Goal: Task Accomplishment & Management: Complete application form

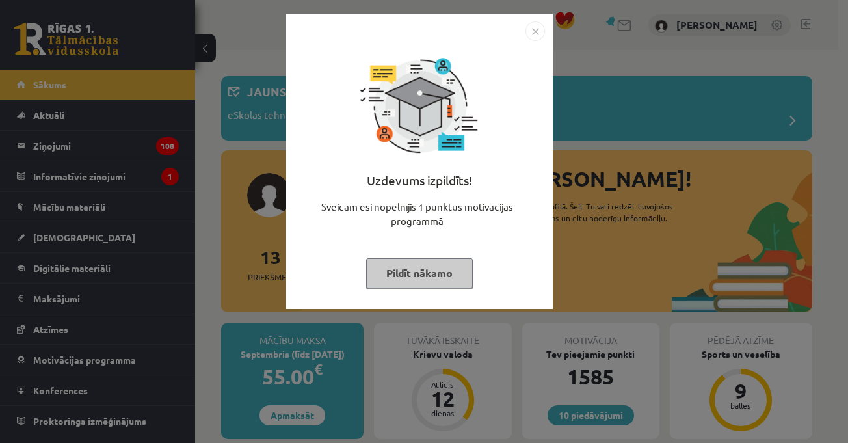
click at [435, 282] on button "Pildīt nākamo" at bounding box center [419, 273] width 107 height 30
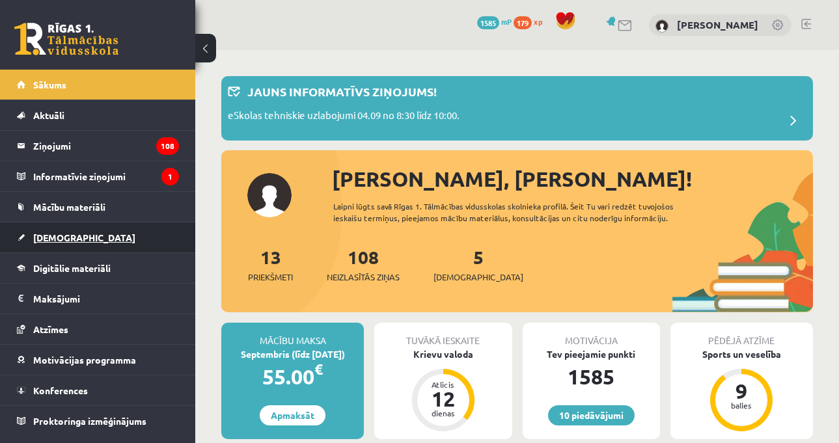
click at [133, 247] on link "[DEMOGRAPHIC_DATA]" at bounding box center [98, 238] width 162 height 30
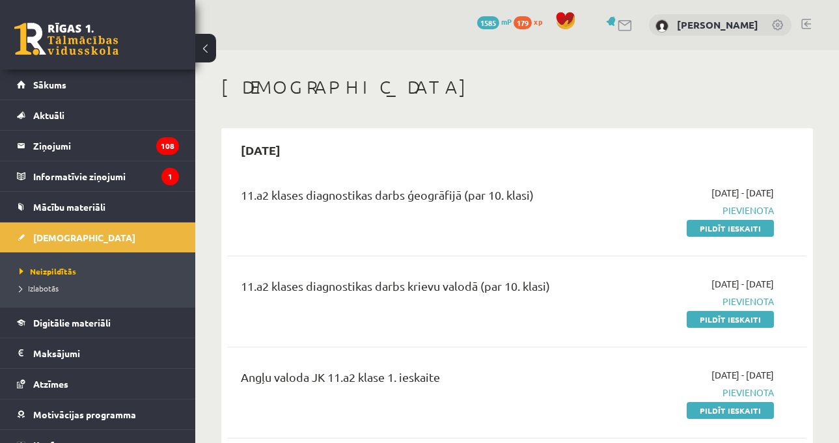
click at [85, 323] on span "Digitālie materiāli" at bounding box center [71, 323] width 77 height 12
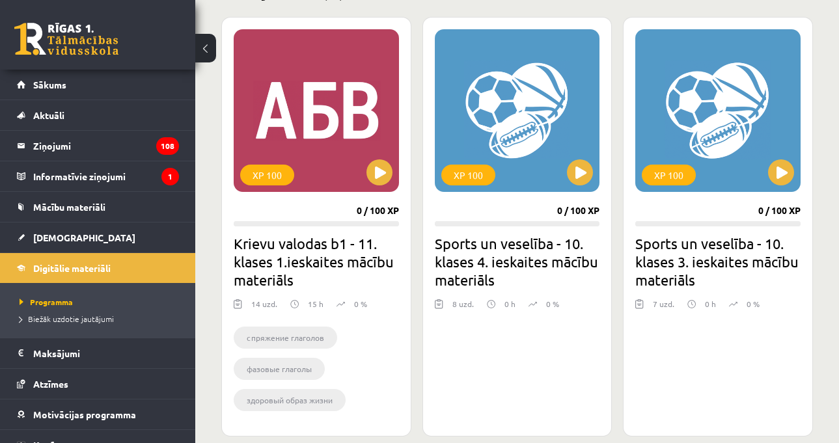
scroll to position [455, 0]
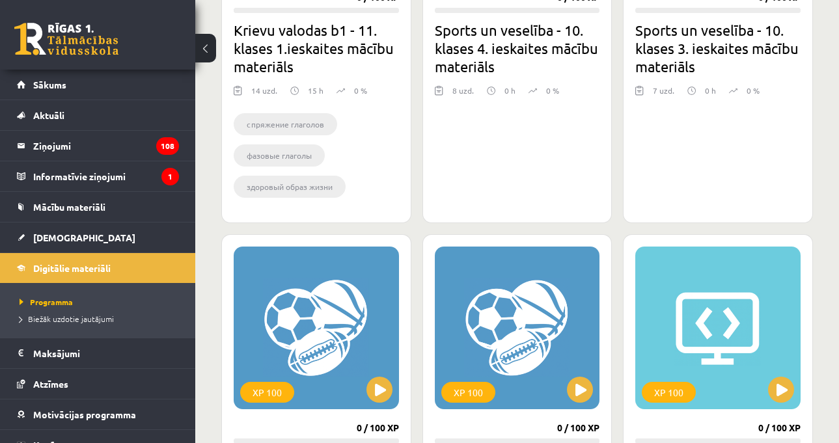
scroll to position [586, 0]
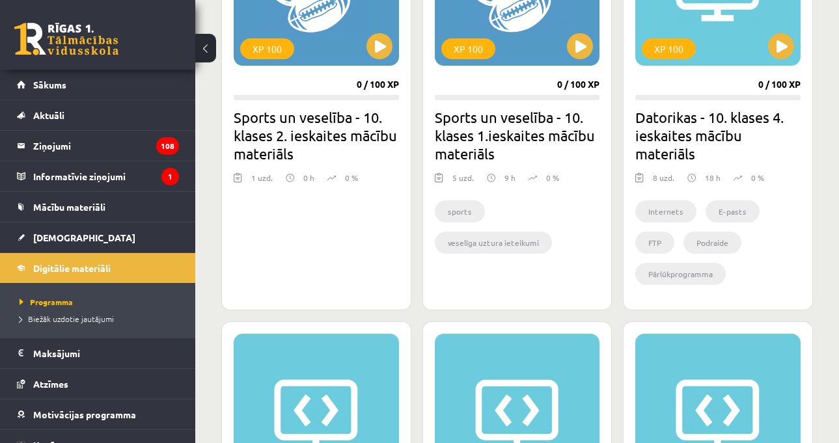
scroll to position [1106, 0]
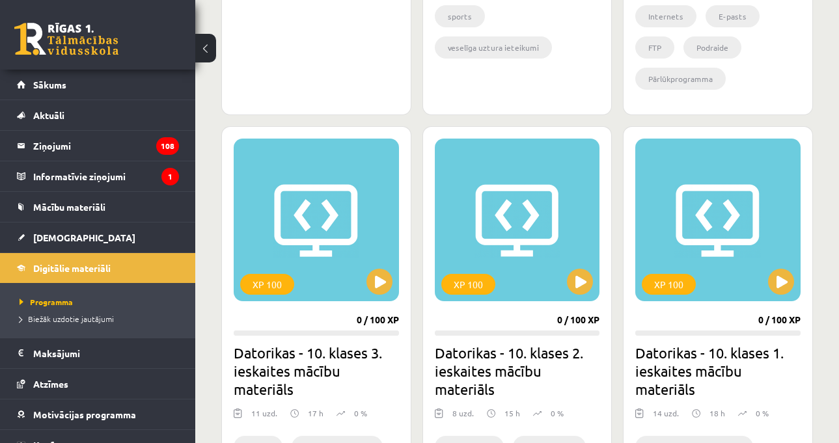
drag, startPoint x: 826, startPoint y: 124, endPoint x: 830, endPoint y: 131, distance: 8.2
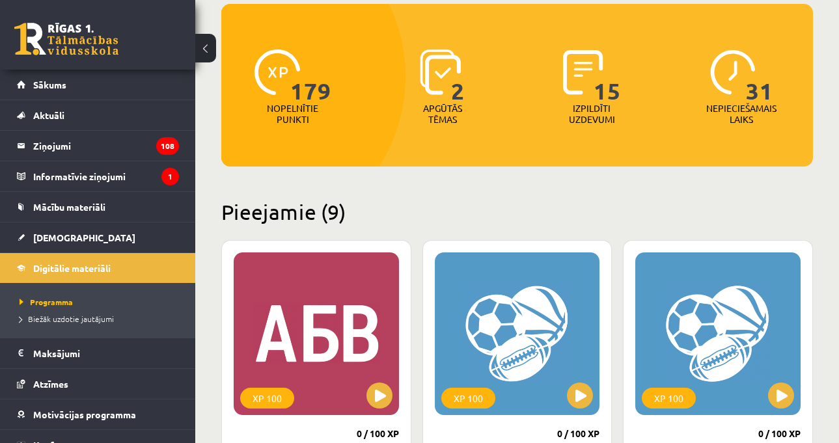
scroll to position [260, 0]
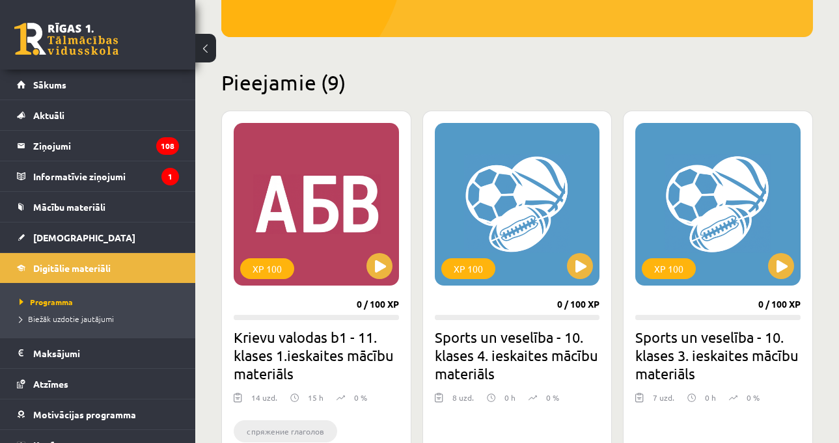
click at [123, 234] on link "[DEMOGRAPHIC_DATA]" at bounding box center [98, 238] width 162 height 30
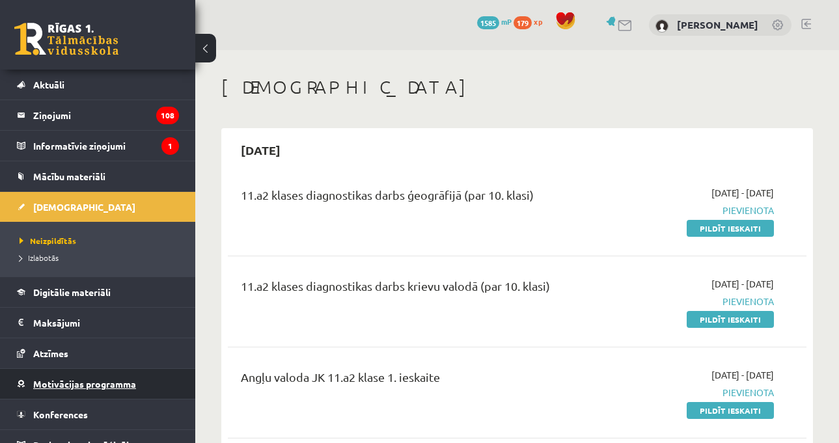
scroll to position [47, 0]
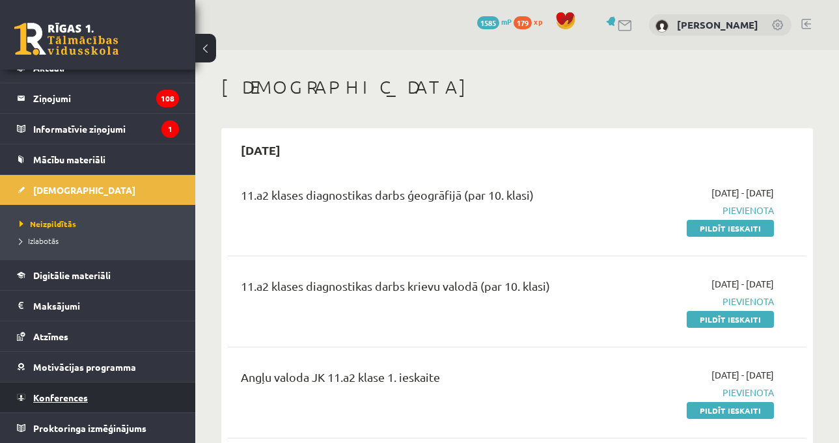
click at [103, 396] on link "Konferences" at bounding box center [98, 398] width 162 height 30
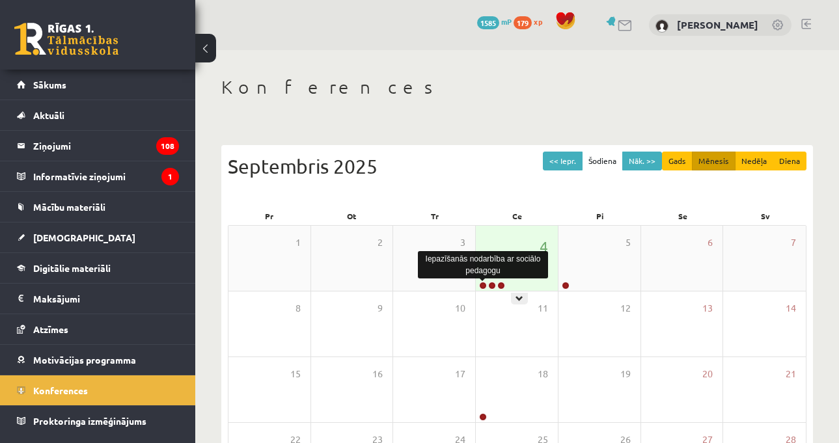
click at [485, 286] on link at bounding box center [483, 286] width 8 height 8
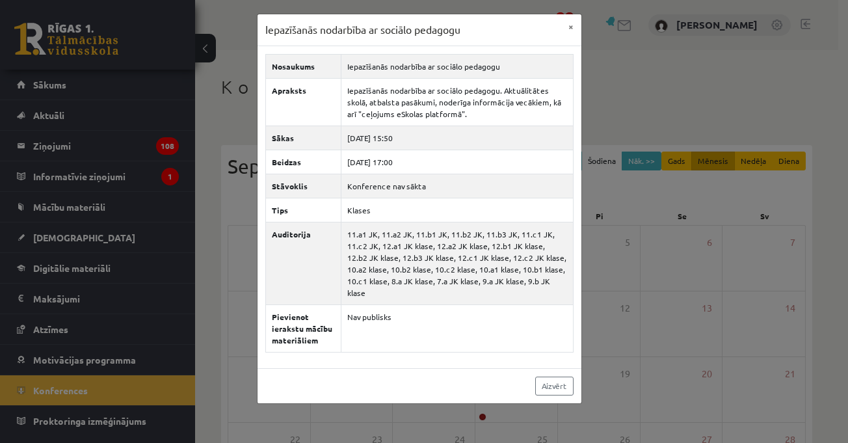
click at [632, 79] on div "Iepazīšanās nodarbība ar sociālo pedagogu × Nosaukums Iepazīšanās nodarbība ar …" at bounding box center [424, 221] width 848 height 443
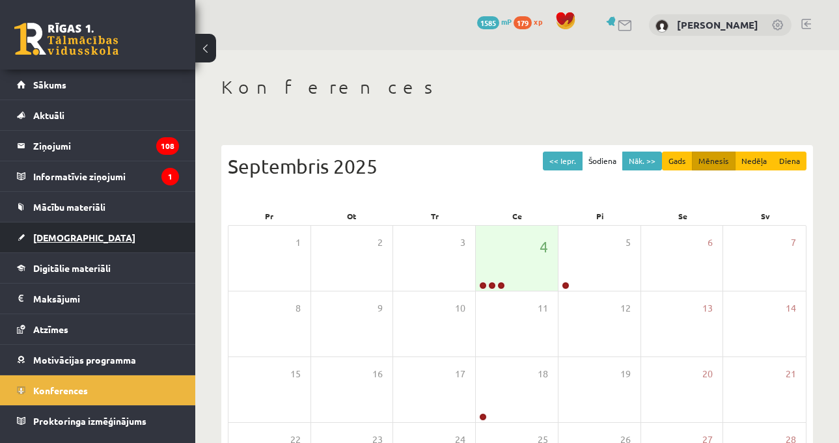
click at [110, 237] on link "[DEMOGRAPHIC_DATA]" at bounding box center [98, 238] width 162 height 30
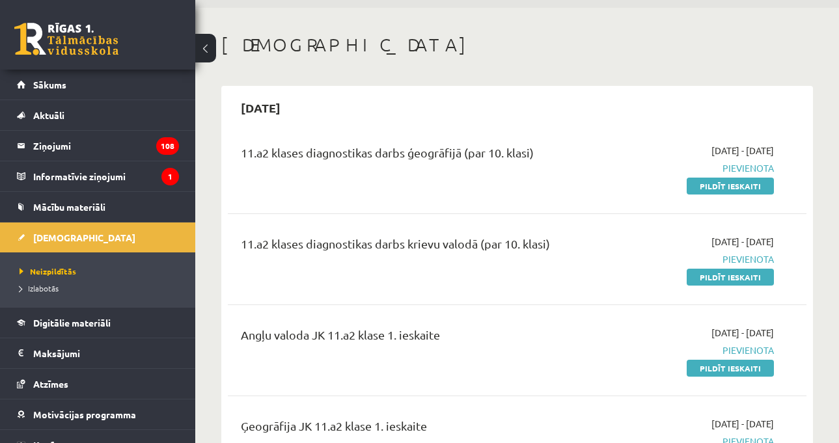
scroll to position [65, 0]
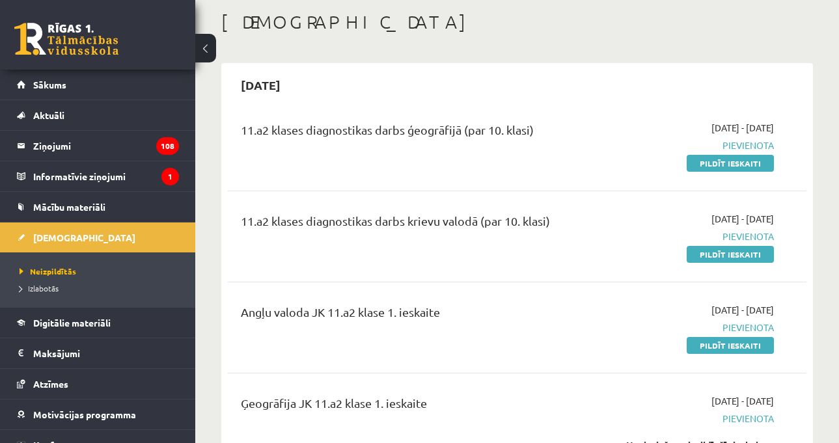
click at [633, 119] on div "11.a2 klases diagnostikas darbs ģeogrāfijā (par 10. klasi) 2025-09-01 - 2025-09…" at bounding box center [517, 145] width 578 height 75
click at [758, 163] on link "Pildīt ieskaiti" at bounding box center [729, 163] width 87 height 17
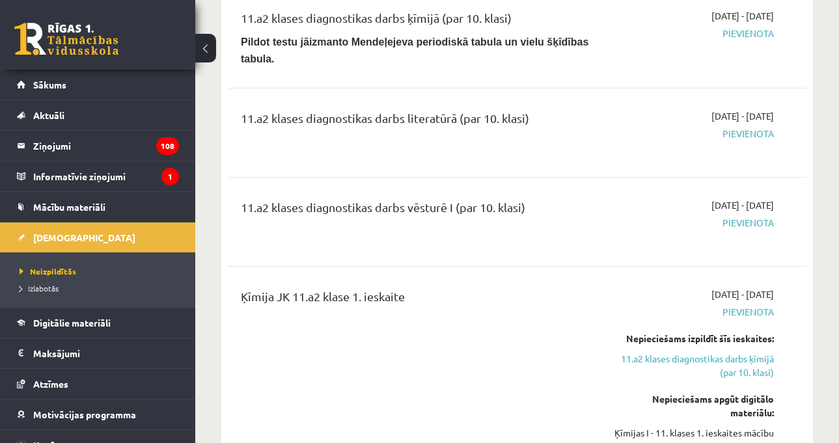
scroll to position [911, 0]
click at [540, 210] on div "11.a2 klases diagnostikas darbs vēsturē I (par 10. klasi)" at bounding box center [415, 210] width 349 height 24
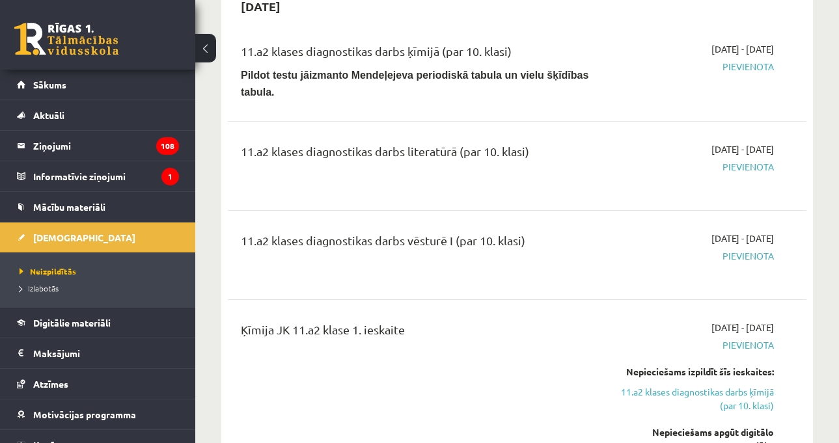
scroll to position [846, 0]
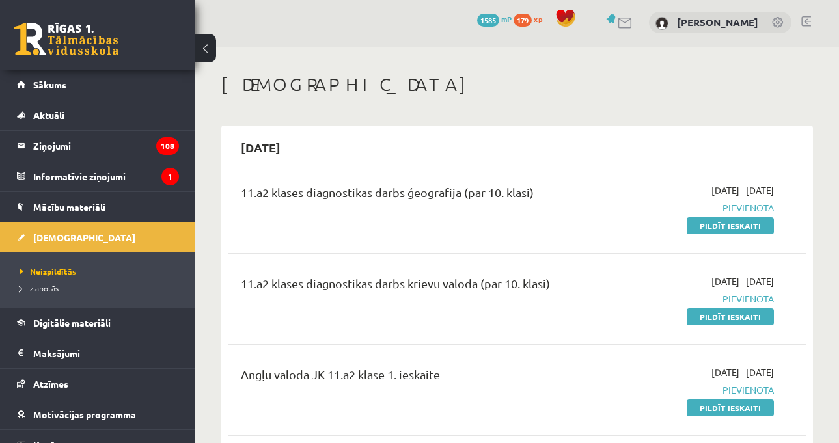
scroll to position [0, 0]
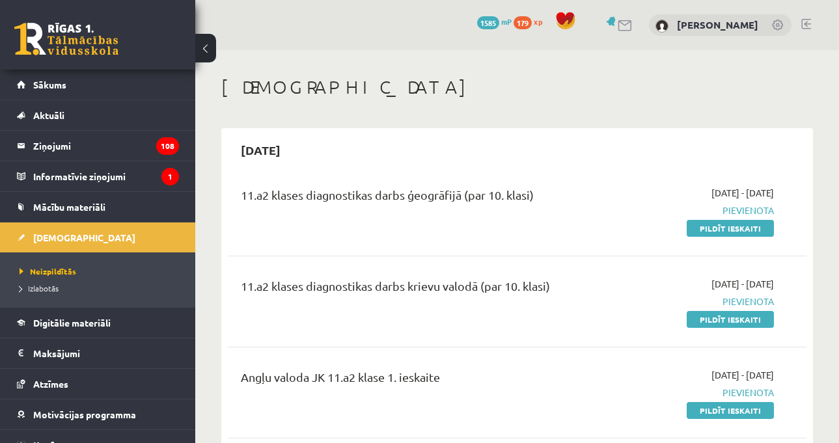
click at [737, 231] on link "Pildīt ieskaiti" at bounding box center [729, 228] width 87 height 17
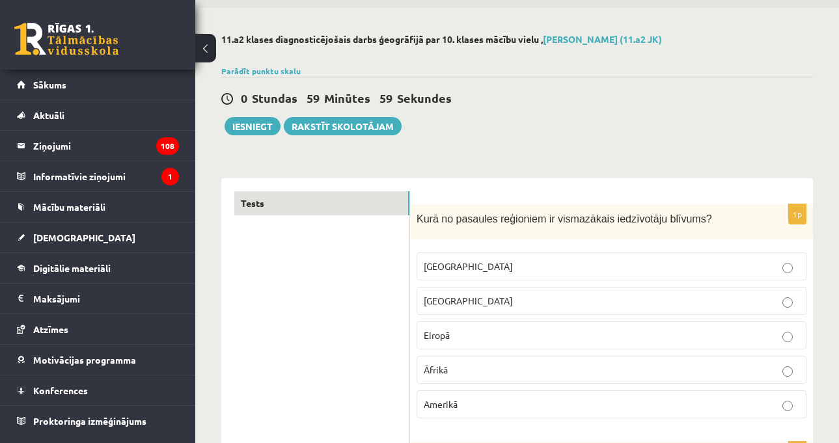
scroll to position [65, 0]
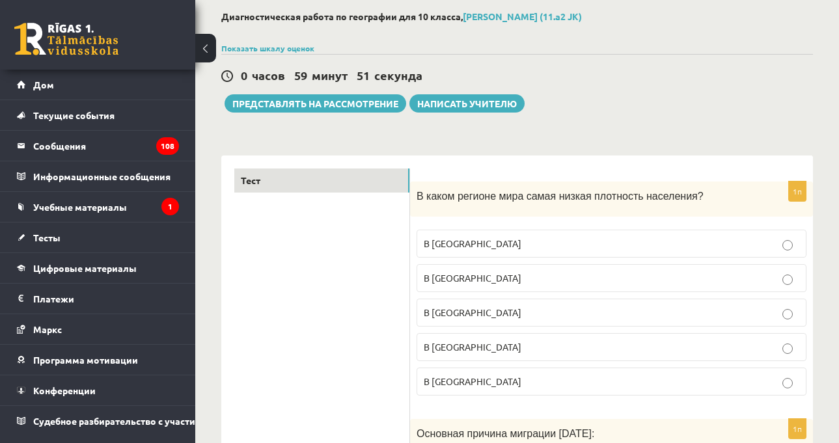
click at [673, 83] on div "0 часов 59 минут 51 секунда" at bounding box center [516, 76] width 591 height 17
click at [567, 308] on p "В [GEOGRAPHIC_DATA]" at bounding box center [611, 313] width 375 height 14
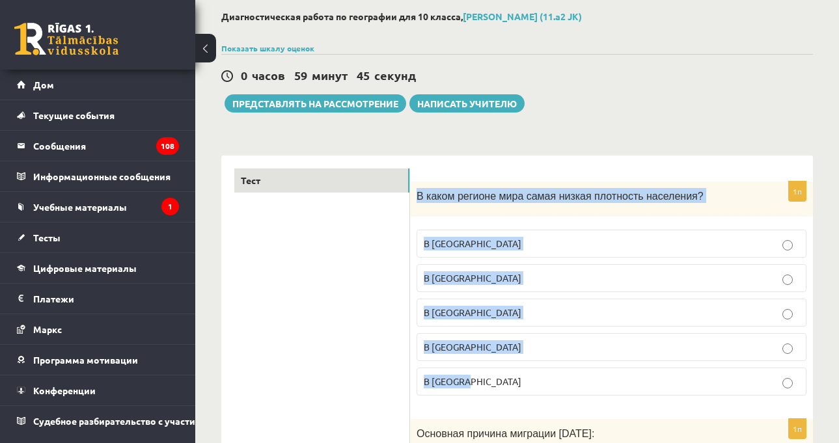
drag, startPoint x: 414, startPoint y: 196, endPoint x: 468, endPoint y: 380, distance: 191.1
click at [500, 374] on div "1п В каком регионе мира самая низкая плотность населения? В [GEOGRAPHIC_DATA] В…" at bounding box center [611, 294] width 403 height 225
copy div "В каком регионе мира самая низкая плотность населения? В [GEOGRAPHIC_DATA] В [G…"
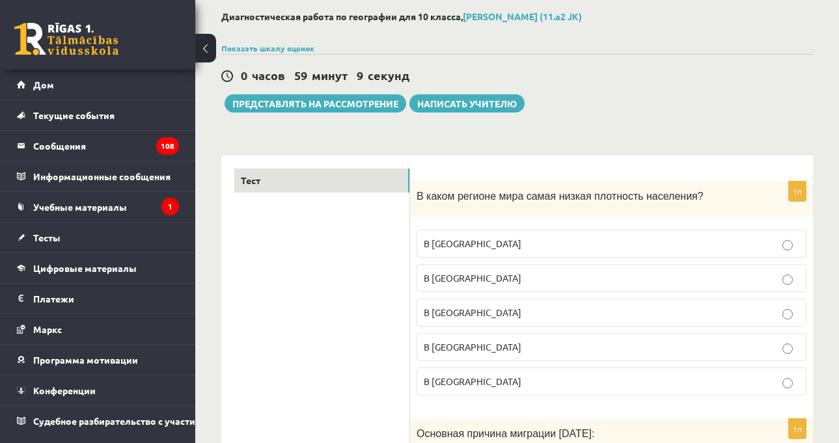
click at [513, 250] on p "В [GEOGRAPHIC_DATA]" at bounding box center [611, 244] width 375 height 14
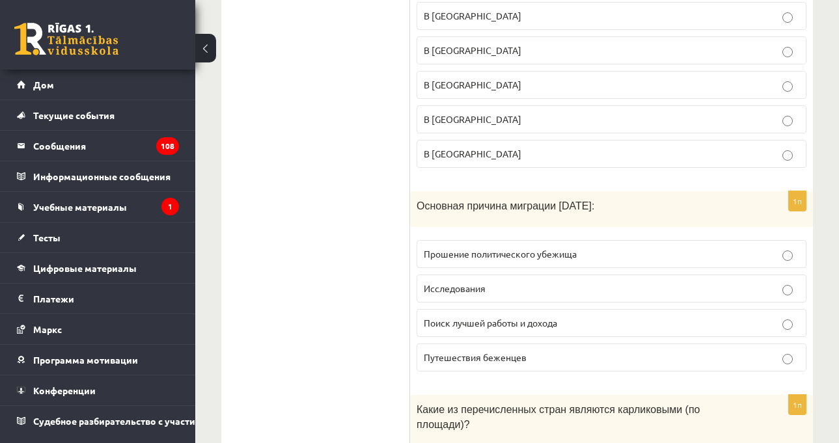
scroll to position [325, 0]
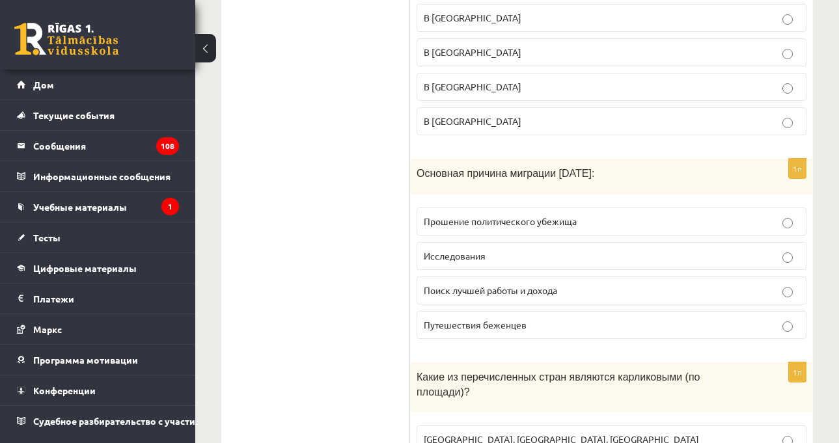
click at [630, 185] on div "Основная причина миграции [DATE]:" at bounding box center [611, 177] width 403 height 36
click at [533, 280] on label "Поиск лучшей работы и дохода" at bounding box center [611, 291] width 390 height 28
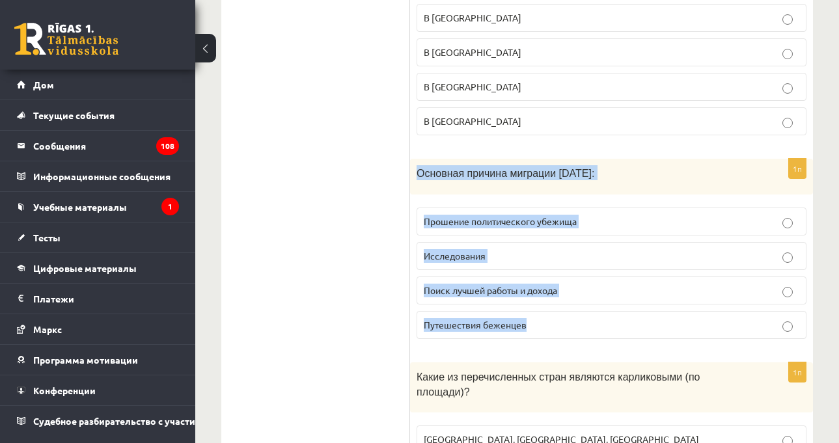
drag, startPoint x: 414, startPoint y: 176, endPoint x: 584, endPoint y: 316, distance: 219.5
click at [584, 316] on div "1п Основная причина миграции [DATE]: Прошение политического убежища Исследовани…" at bounding box center [611, 254] width 403 height 191
copy div "Основная причина миграции [DATE]: Прошение политического убежища Исследования П…"
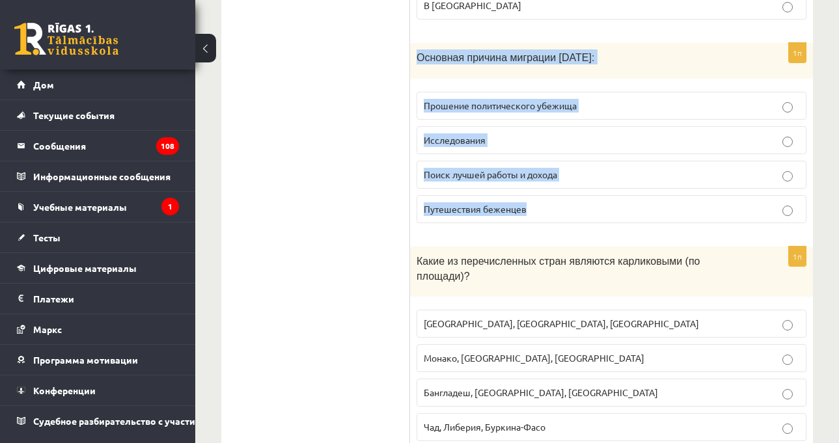
scroll to position [586, 0]
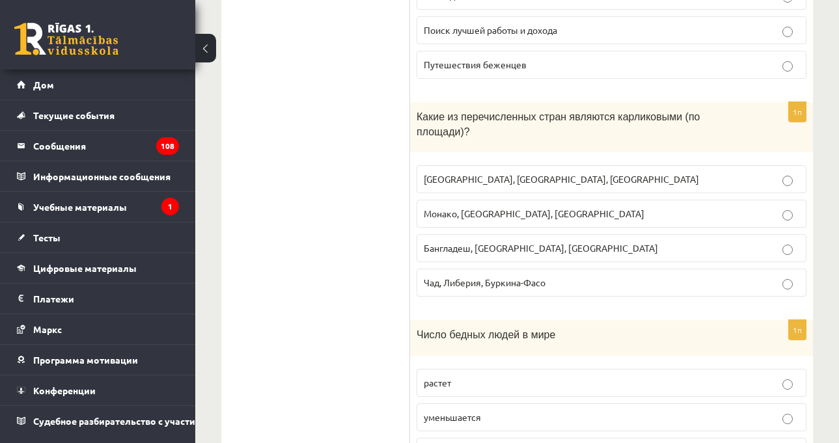
click at [579, 137] on div "Какие из перечисленных стран являются карликовыми (по площади)?" at bounding box center [611, 127] width 403 height 50
click at [530, 208] on label "Монако, [GEOGRAPHIC_DATA], [GEOGRAPHIC_DATA]" at bounding box center [611, 214] width 390 height 28
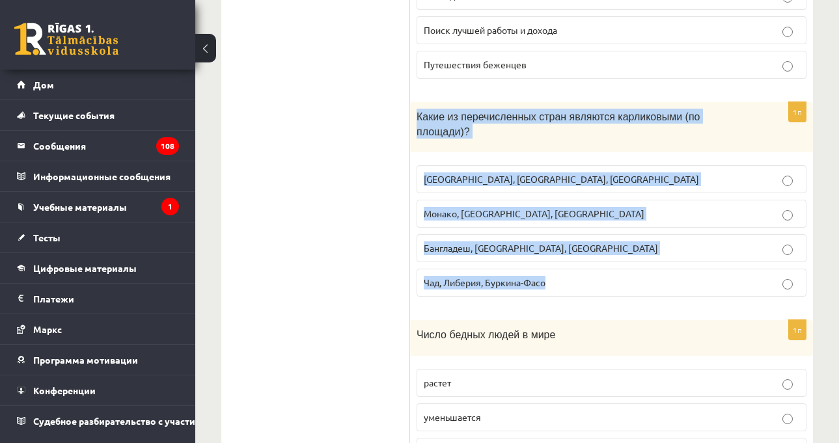
drag, startPoint x: 413, startPoint y: 119, endPoint x: 556, endPoint y: 269, distance: 207.5
click at [556, 269] on div "1п Какие из перечисленных стран являются карликовыми (по площади)? [GEOGRAPHIC_…" at bounding box center [611, 204] width 403 height 205
copy div "Какие из перечисленных стран являются карликовыми (по площади)? [GEOGRAPHIC_DAT…"
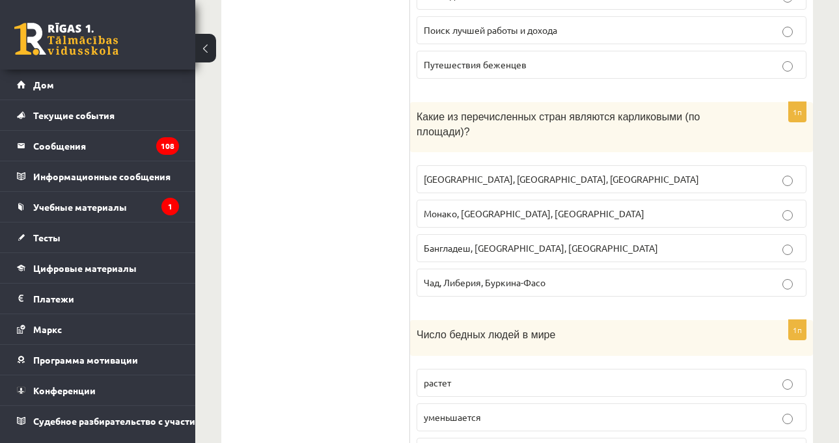
click at [545, 327] on p "Число бедных людей в мире" at bounding box center [578, 334] width 325 height 15
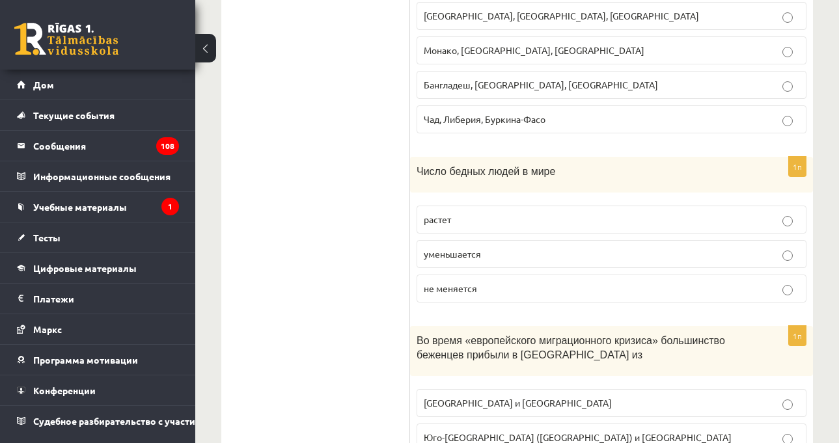
scroll to position [781, 0]
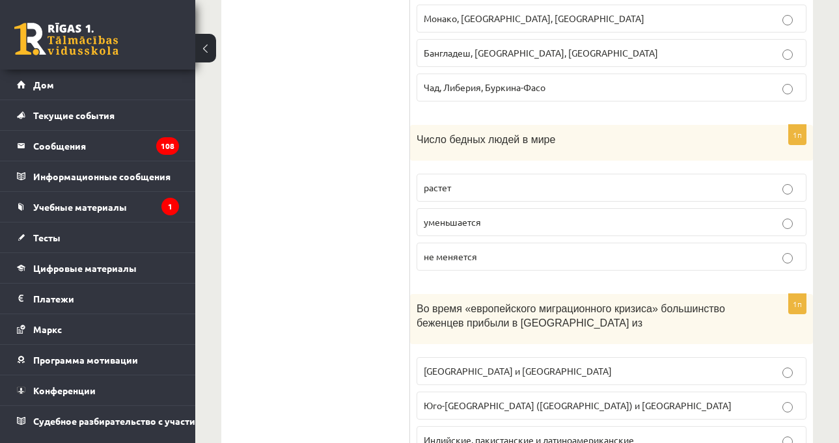
click at [444, 182] on label "растет" at bounding box center [611, 188] width 390 height 28
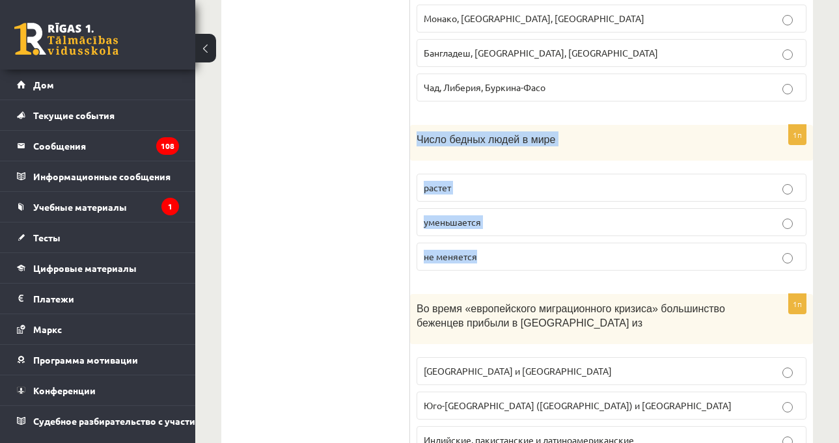
drag, startPoint x: 417, startPoint y: 124, endPoint x: 527, endPoint y: 232, distance: 153.7
click at [527, 232] on div "1п Число бедных людей в мире растет уменьшается не меняется" at bounding box center [611, 203] width 403 height 156
copy div "Число бедных людей в мире растет уменьшается не меняется"
click at [453, 258] on fieldset "растет уменьшается не меняется" at bounding box center [611, 220] width 390 height 107
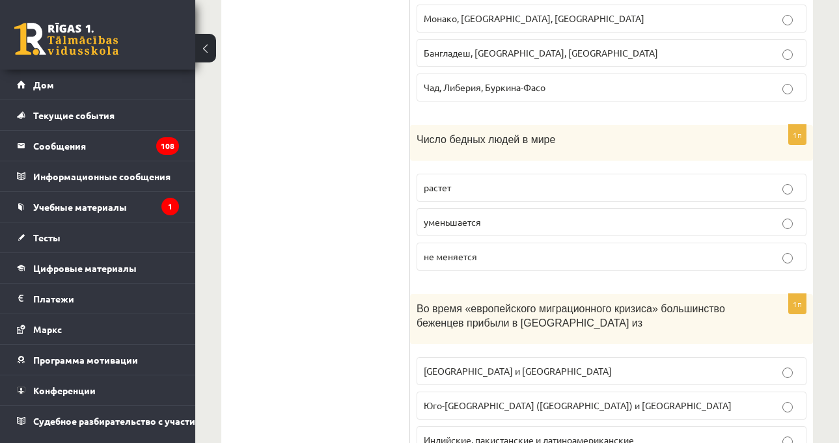
click at [455, 216] on font "уменьшается" at bounding box center [452, 222] width 57 height 12
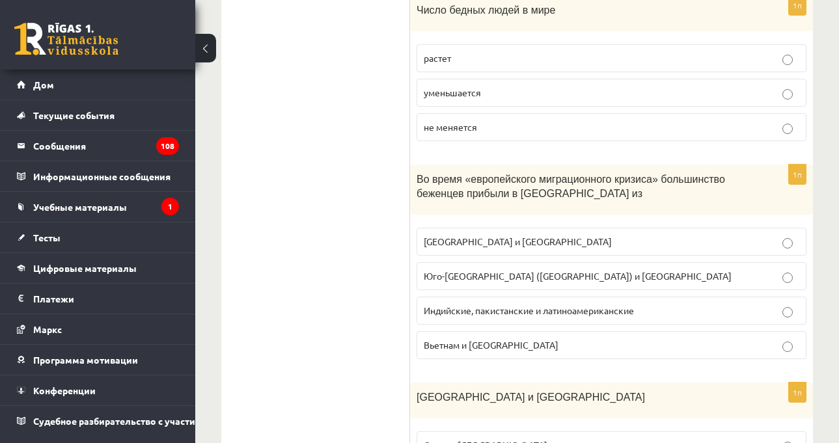
scroll to position [911, 0]
click at [652, 178] on p "Во время «европейского миграционного кризиса» большинство беженцев прибыли в [G…" at bounding box center [578, 184] width 325 height 29
click at [646, 185] on p "Во время «европейского миграционного кризиса» большинство беженцев прибыли в [G…" at bounding box center [578, 184] width 325 height 29
click at [615, 173] on font "Во время «европейского миграционного кризиса» большинство беженцев прибыли в [G…" at bounding box center [570, 186] width 308 height 26
click at [611, 304] on font "Индийские, пакистанские и латиноамериканские" at bounding box center [529, 310] width 210 height 12
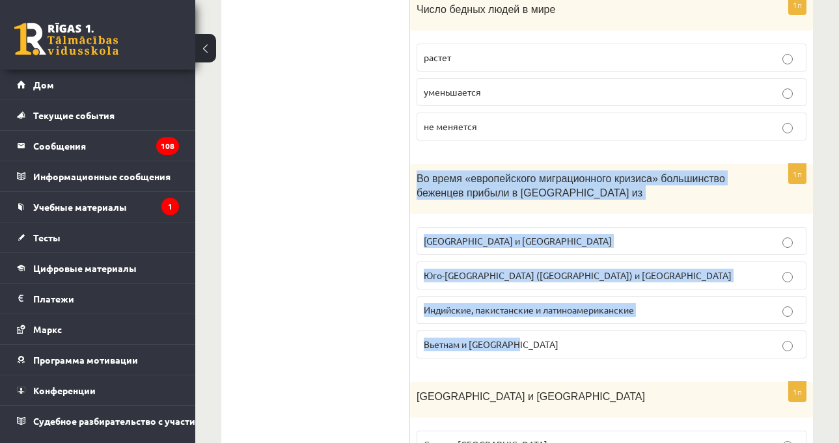
drag, startPoint x: 431, startPoint y: 175, endPoint x: 546, endPoint y: 323, distance: 187.8
click at [546, 323] on div "1п Во время «европейского миграционного кризиса» большинство беженцев прибыли в…" at bounding box center [611, 266] width 403 height 205
copy div "Во время «европейского миграционного кризиса» большинство беженцев прибыли в [G…"
click at [602, 269] on font "Юго-[GEOGRAPHIC_DATA] ([GEOGRAPHIC_DATA]) и [GEOGRAPHIC_DATA]" at bounding box center [578, 275] width 308 height 12
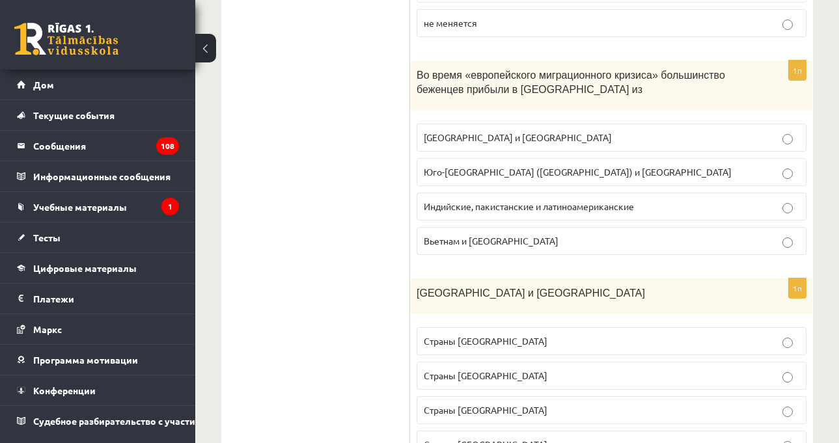
scroll to position [1106, 0]
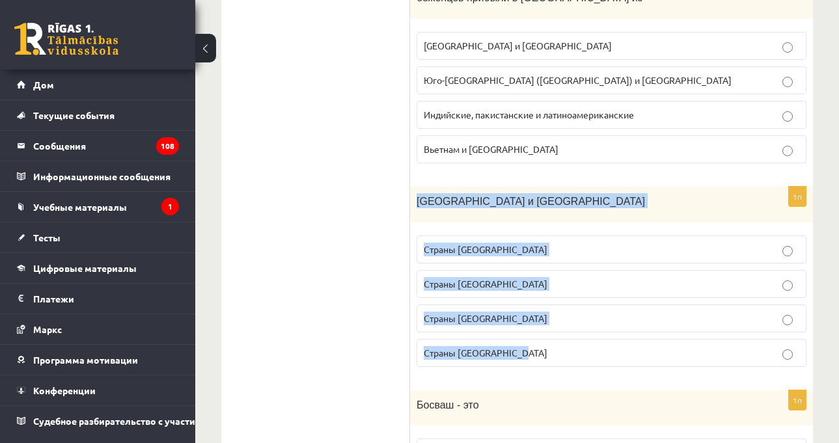
drag, startPoint x: 416, startPoint y: 185, endPoint x: 530, endPoint y: 327, distance: 181.9
click at [530, 327] on div "1п [GEOGRAPHIC_DATA] и [GEOGRAPHIC_DATA] Страны [GEOGRAPHIC_DATA] Страны Восточ…" at bounding box center [611, 282] width 403 height 191
copy div "[GEOGRAPHIC_DATA] и [GEOGRAPHIC_DATA] Страны [GEOGRAPHIC_DATA] Страны Восточной…"
click at [520, 347] on font "Страны [GEOGRAPHIC_DATA]" at bounding box center [486, 353] width 124 height 12
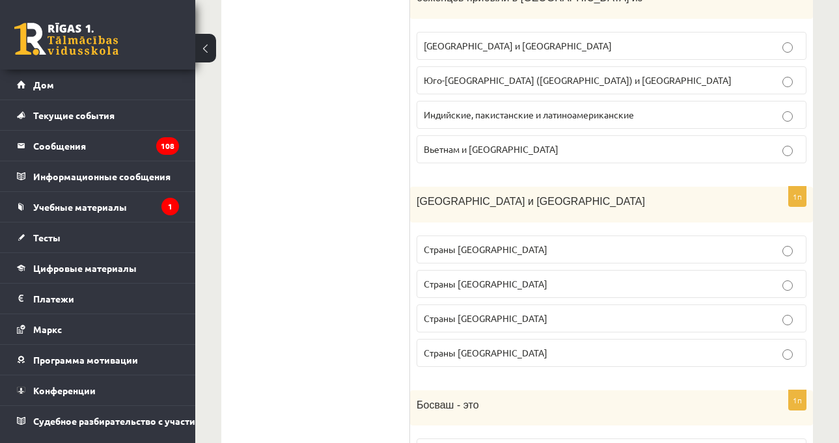
click at [557, 312] on p "Страны [GEOGRAPHIC_DATA]" at bounding box center [611, 319] width 375 height 14
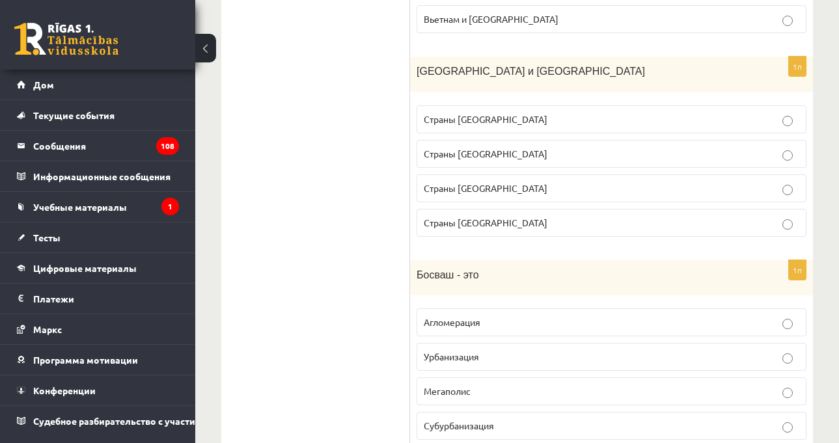
scroll to position [1301, 0]
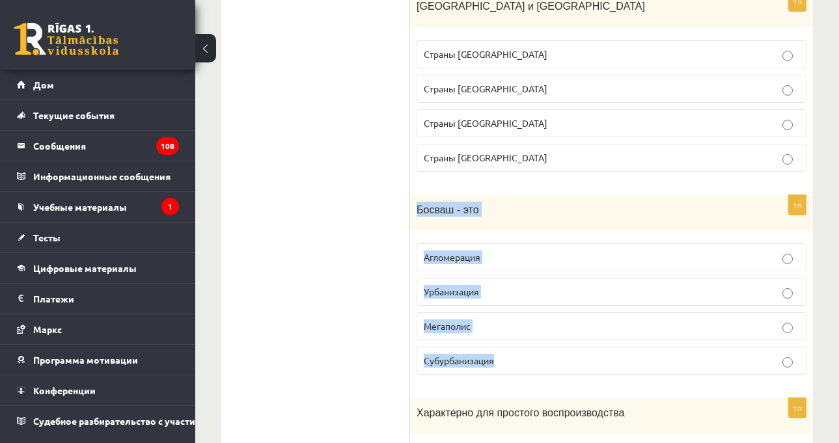
drag, startPoint x: 416, startPoint y: 196, endPoint x: 525, endPoint y: 342, distance: 181.6
click at [525, 342] on div "1п Босваш - это Агломерация Урбанизация [GEOGRAPHIC_DATA] Субурбанизация" at bounding box center [611, 290] width 403 height 191
copy div "Босваш - это Агломерация Урбанизация Мегаполис Субурбанизация"
click at [483, 285] on p "Урбанизация" at bounding box center [611, 292] width 375 height 14
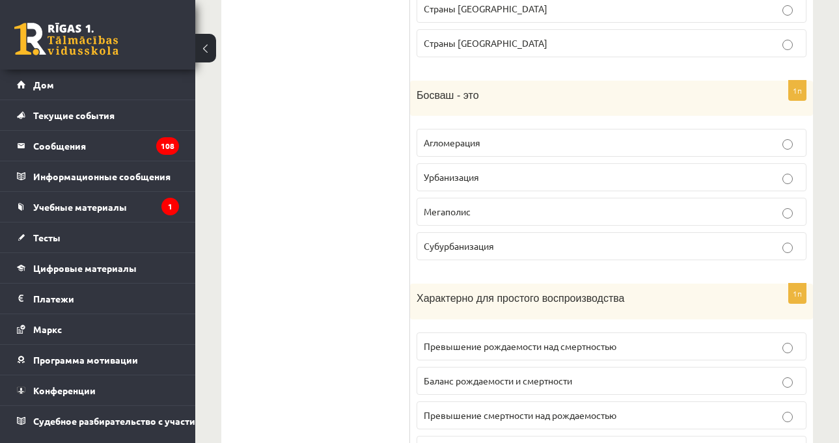
scroll to position [1496, 0]
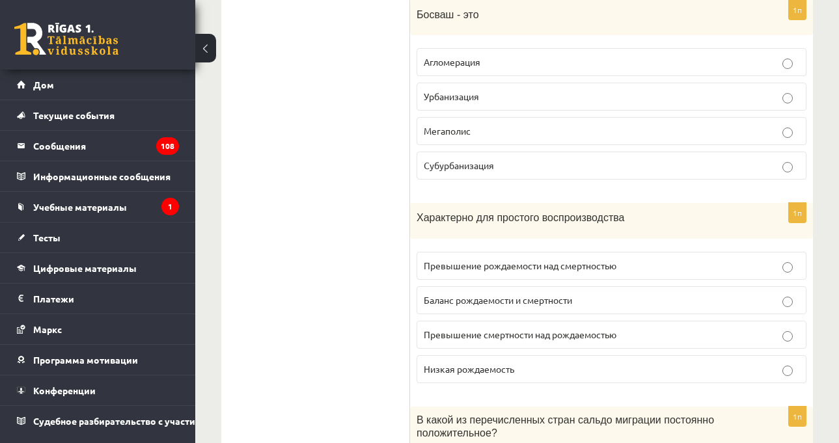
click at [666, 209] on p "Характерно для простого воспроизводства" at bounding box center [578, 216] width 325 height 15
click at [636, 209] on p "Характерно для простого воспроизводства" at bounding box center [578, 216] width 325 height 15
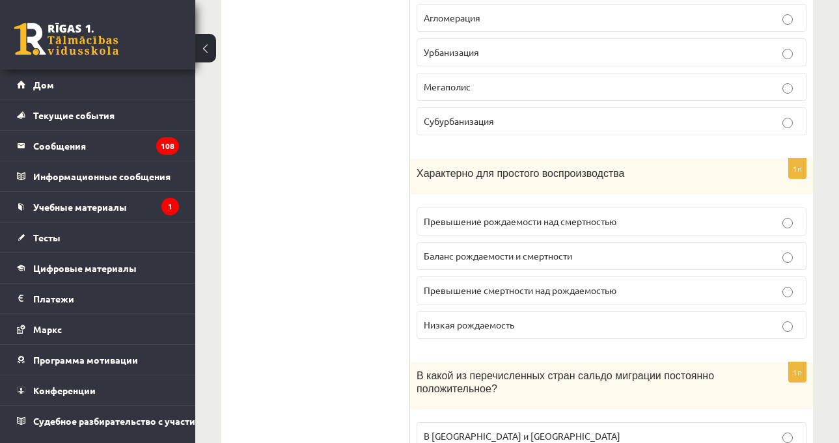
scroll to position [1561, 0]
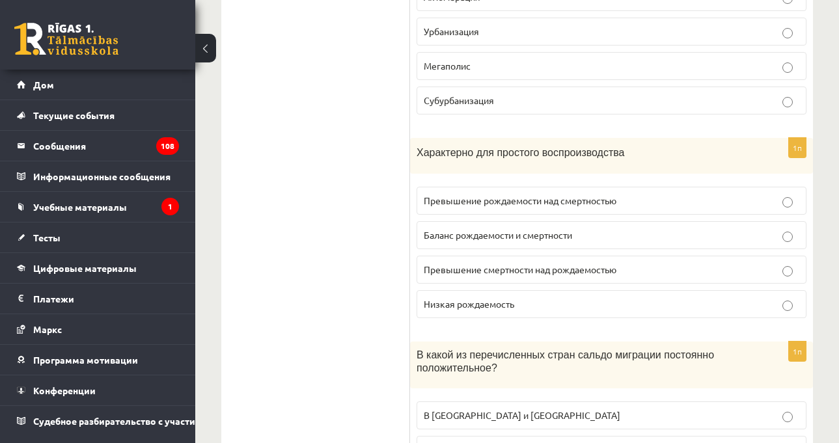
click at [591, 356] on p "В какой из перечисленных стран сальдо миграции постоянно положительное?" at bounding box center [578, 361] width 325 height 27
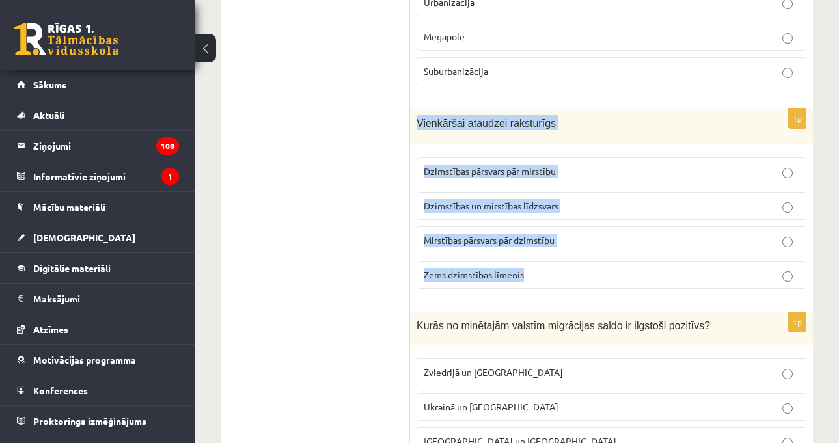
drag, startPoint x: 413, startPoint y: 124, endPoint x: 538, endPoint y: 271, distance: 192.4
click at [538, 271] on div "1p Vienkāršai ataudzei raksturīgs Dzimstības pārsvars pār mirstību Dzimstības u…" at bounding box center [611, 204] width 403 height 191
copy div "Vienkāršai ataudzei raksturīgs Dzimstības pārsvars pār mirstību Dzimstības un m…"
click at [586, 205] on p "Dzimstības un mirstības līdzsvars" at bounding box center [611, 206] width 375 height 14
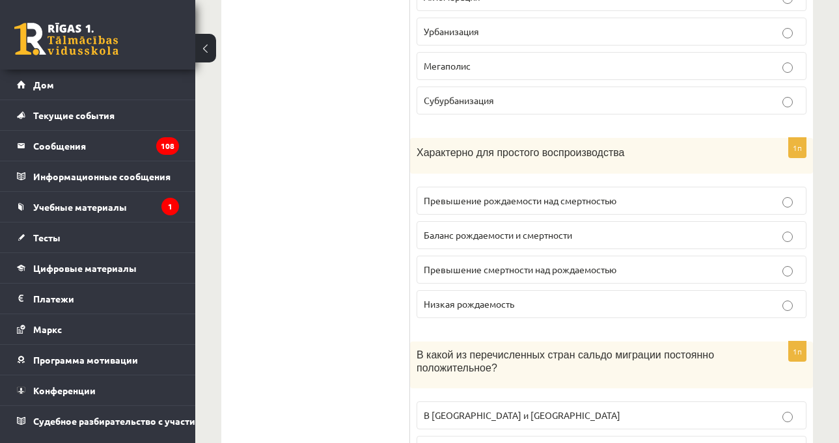
click at [469, 110] on div "1п Босваш - это Агломерация Урбанизация [GEOGRAPHIC_DATA] Субурбанизация" at bounding box center [611, 30] width 403 height 191
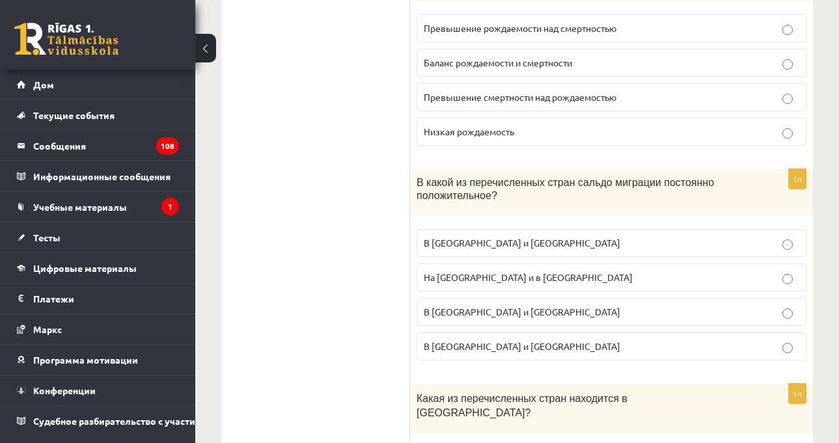
scroll to position [1757, 0]
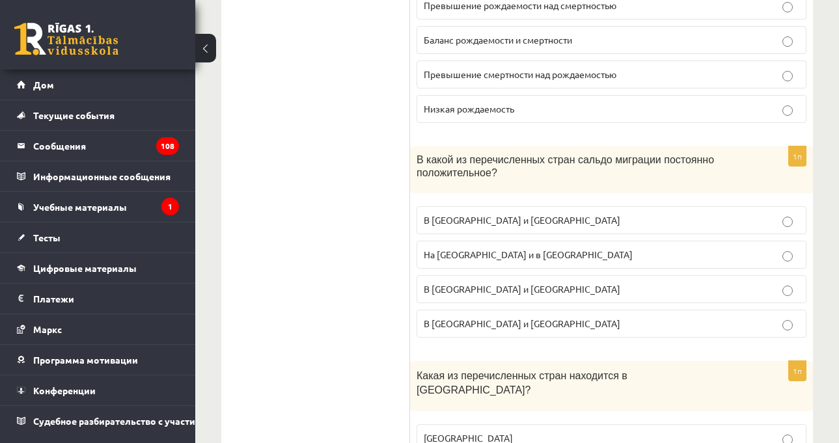
click at [593, 167] on div "В какой из перечисленных стран сальдо миграции постоянно положительное?" at bounding box center [611, 169] width 403 height 47
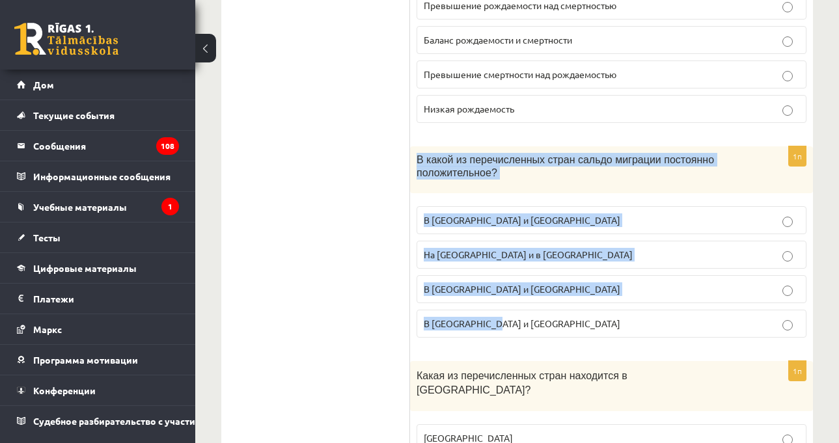
drag, startPoint x: 415, startPoint y: 142, endPoint x: 505, endPoint y: 304, distance: 185.8
click at [508, 304] on div "1п В какой из перечисленных стран сальдо миграции постоянно положительное? В [G…" at bounding box center [611, 247] width 403 height 202
copy div "В какой из перечисленных стран сальдо миграции постоянно положительное? В [GEOG…"
click at [512, 213] on p "В [GEOGRAPHIC_DATA] и [GEOGRAPHIC_DATA]" at bounding box center [611, 220] width 375 height 14
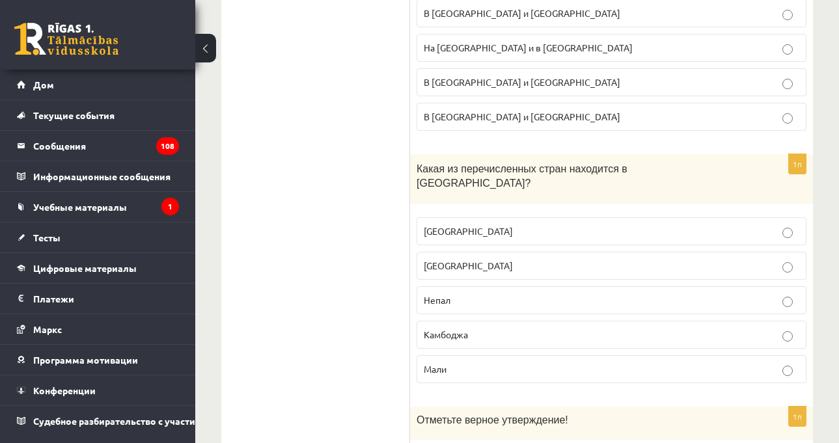
scroll to position [2017, 0]
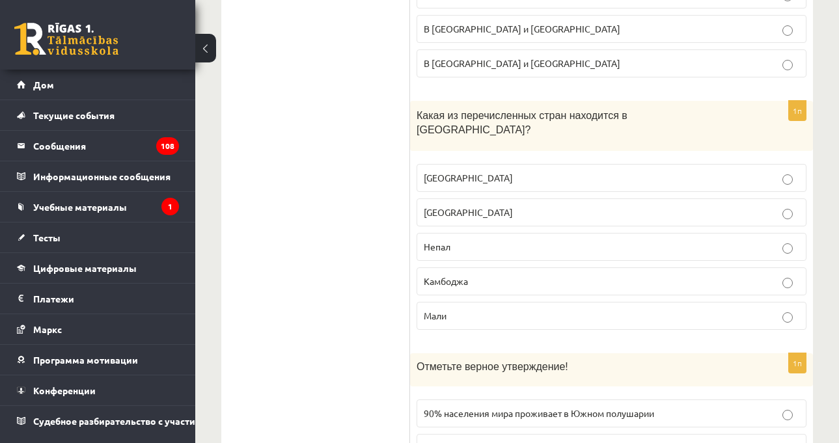
click at [658, 118] on div "Какая из перечисленных стран находится в [GEOGRAPHIC_DATA]?" at bounding box center [611, 126] width 403 height 50
click at [616, 171] on p "[GEOGRAPHIC_DATA]" at bounding box center [611, 178] width 375 height 14
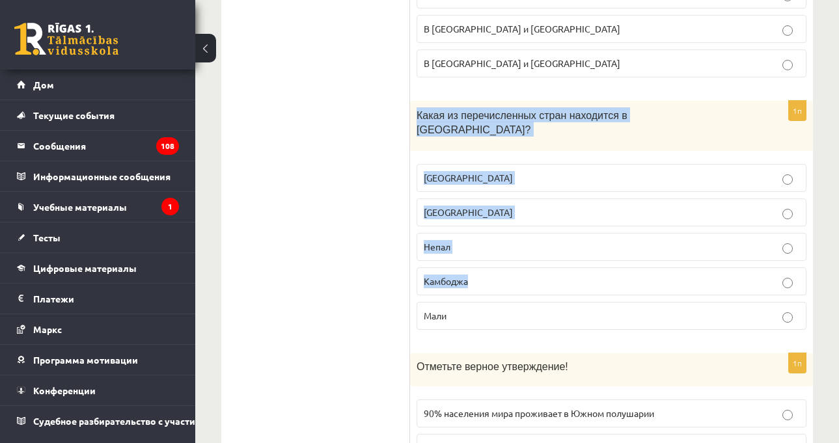
drag, startPoint x: 412, startPoint y: 96, endPoint x: 502, endPoint y: 262, distance: 188.4
click at [502, 262] on div "1п Какая из перечисленных стран находится в [GEOGRAPHIC_DATA]? [GEOGRAPHIC_DATA…" at bounding box center [611, 220] width 403 height 239
click at [437, 101] on div "Какая из перечисленных стран находится в [GEOGRAPHIC_DATA]?" at bounding box center [611, 126] width 403 height 50
drag, startPoint x: 414, startPoint y: 100, endPoint x: 508, endPoint y: 286, distance: 208.6
click at [508, 286] on div "1п Какая из перечисленных стран находится в [GEOGRAPHIC_DATA]? [GEOGRAPHIC_DATA…" at bounding box center [611, 220] width 403 height 239
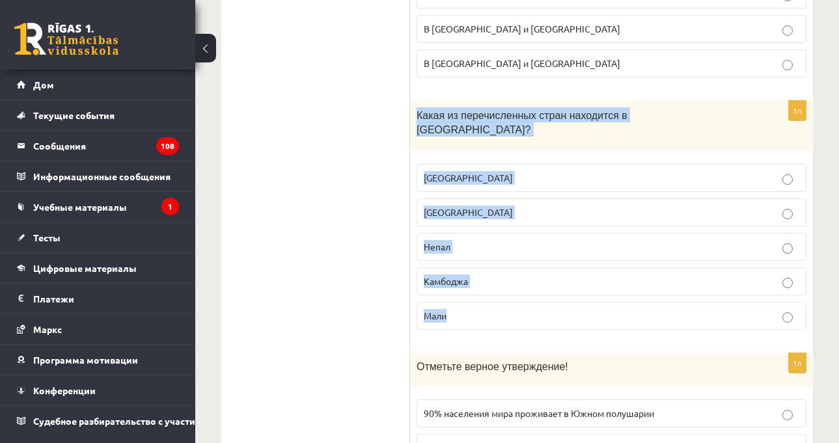
copy div "Какая из перечисленных стран находится в [GEOGRAPHIC_DATA]? [GEOGRAPHIC_DATA] […"
click at [500, 101] on div "Какая из перечисленных стран находится в [GEOGRAPHIC_DATA]?" at bounding box center [611, 126] width 403 height 50
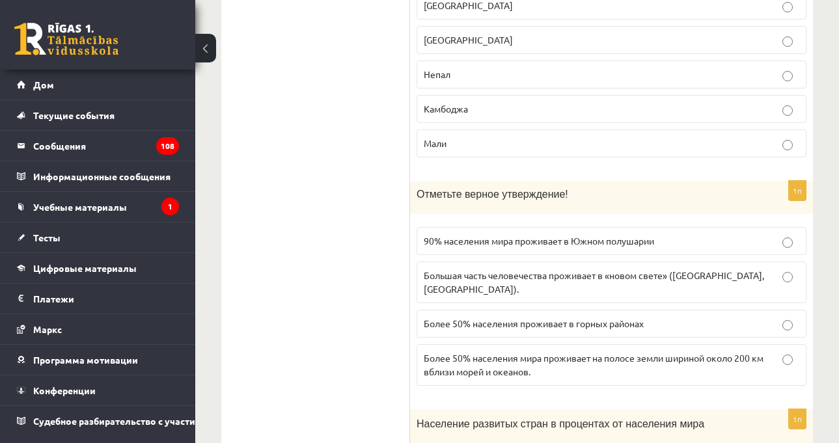
scroll to position [2212, 0]
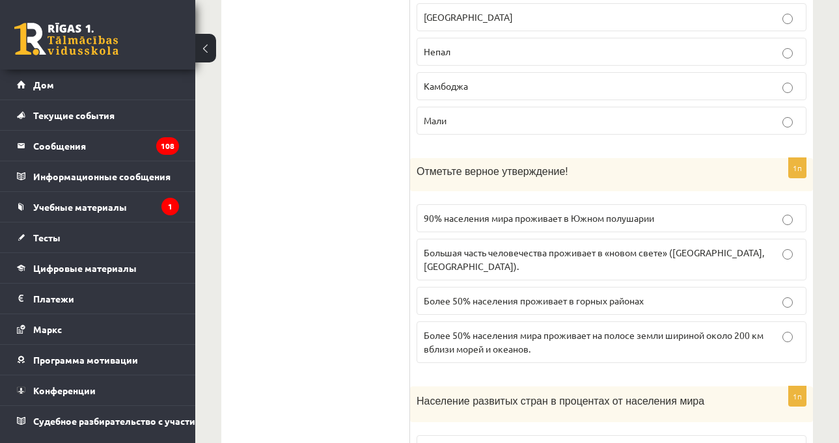
click at [584, 329] on font "Более 50% населения мира проживает на полосе земли шириной около 200 км вблизи …" at bounding box center [594, 341] width 340 height 25
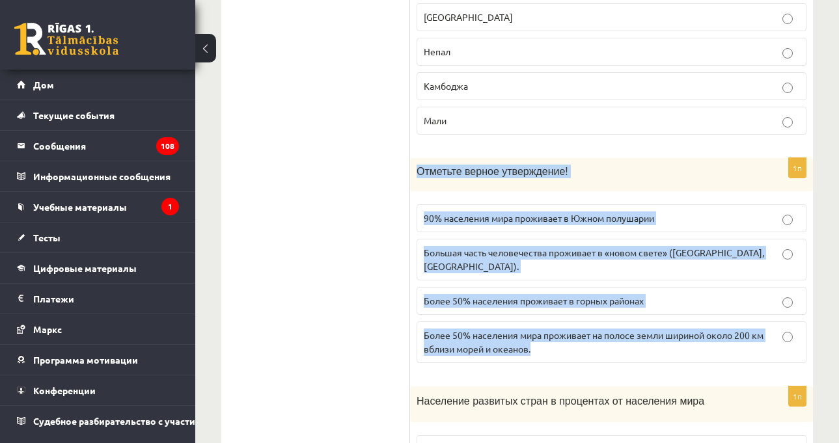
drag, startPoint x: 415, startPoint y: 137, endPoint x: 584, endPoint y: 310, distance: 241.5
click at [584, 310] on div "1п Отметьте верное утверждение! 90% населения мира проживает в Южном полушарии …" at bounding box center [611, 265] width 403 height 215
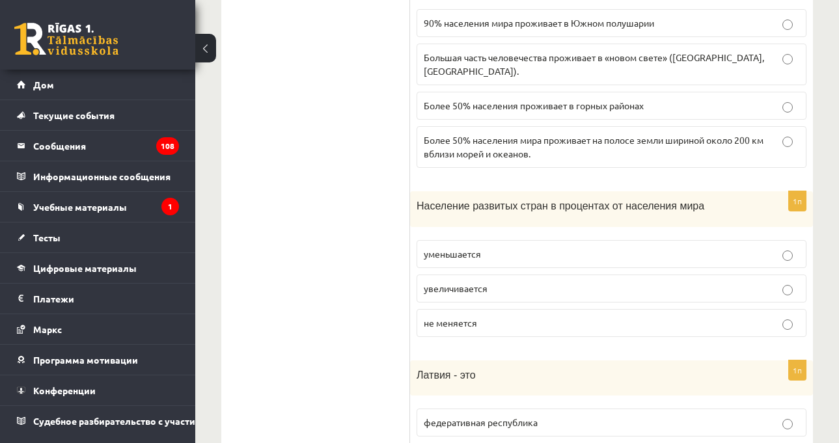
click at [641, 200] on font "Население развитых стран в процентах от населения мира" at bounding box center [560, 205] width 288 height 11
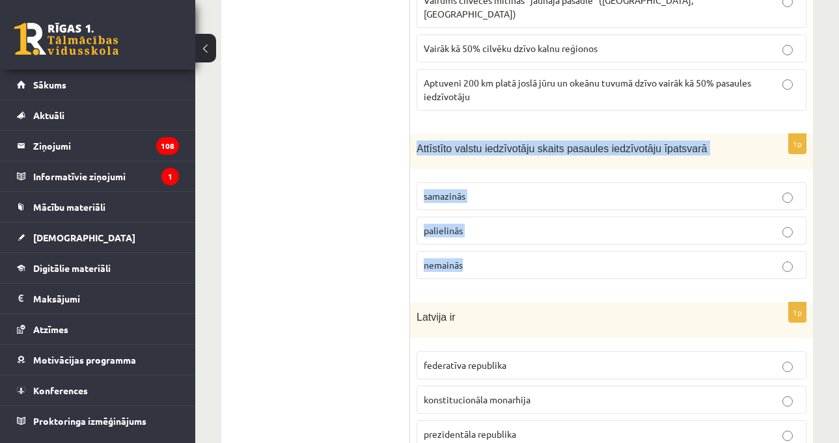
drag, startPoint x: 410, startPoint y: 134, endPoint x: 467, endPoint y: 249, distance: 128.0
click at [467, 249] on div "1p Attīstīto valstu iedzīvotāju skaits pasaules iedzīvotāju īpatsvarā [DEMOGRAP…" at bounding box center [611, 212] width 403 height 156
click at [464, 189] on p "samazinās" at bounding box center [611, 196] width 375 height 14
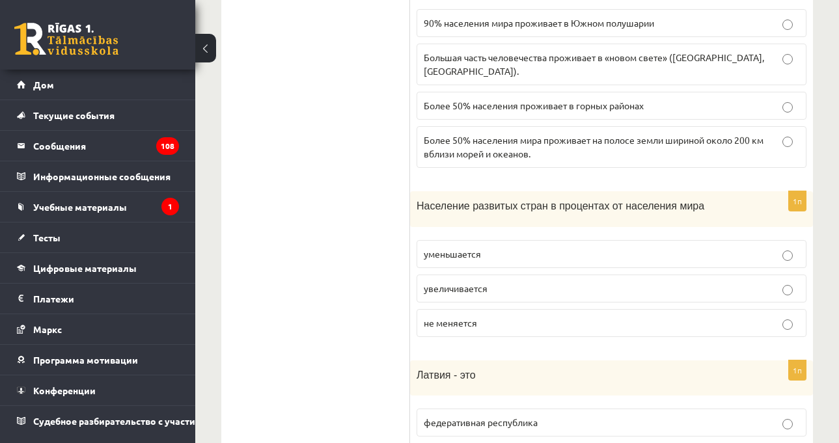
click at [660, 191] on div "Население развитых стран в процентах от населения мира" at bounding box center [611, 209] width 403 height 36
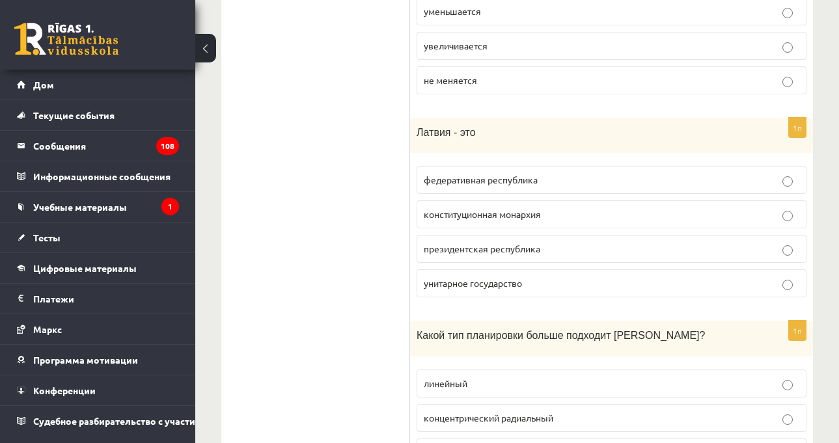
scroll to position [2667, 0]
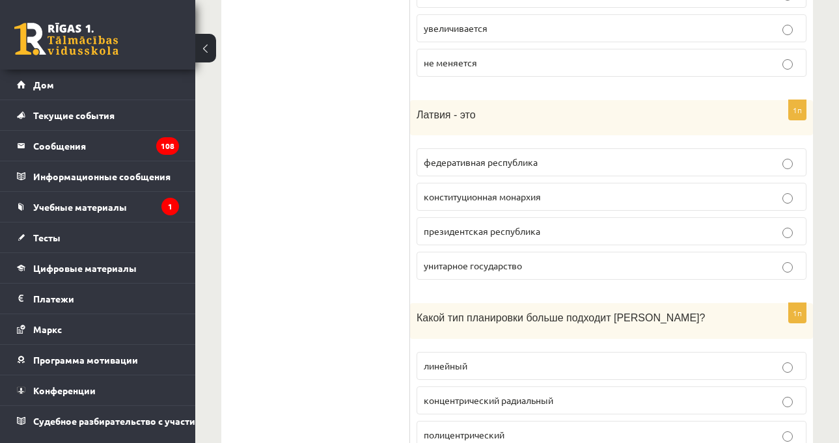
click at [569, 217] on label "президентская республика" at bounding box center [611, 231] width 390 height 28
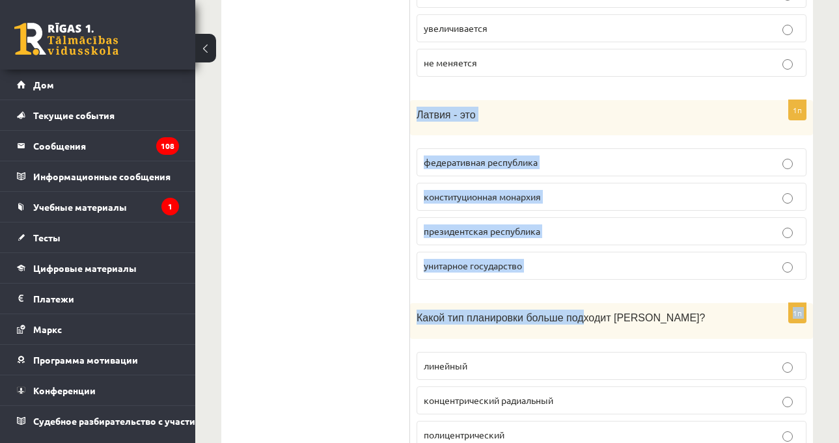
drag, startPoint x: 416, startPoint y: 72, endPoint x: 569, endPoint y: 260, distance: 241.4
click at [512, 248] on div "1п [GEOGRAPHIC_DATA] - это федеративная республика конституционная монархия пре…" at bounding box center [611, 195] width 403 height 191
drag, startPoint x: 413, startPoint y: 69, endPoint x: 582, endPoint y: 215, distance: 222.8
click at [582, 215] on div "1п [GEOGRAPHIC_DATA] - это федеративная республика конституционная монархия пре…" at bounding box center [611, 195] width 403 height 191
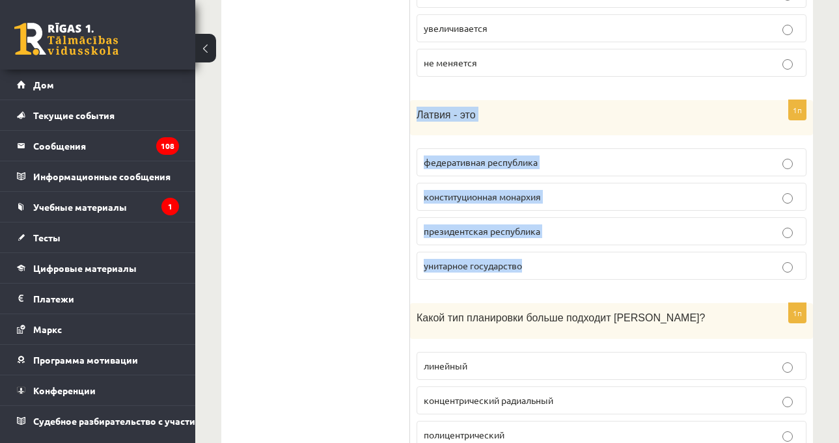
click at [464, 252] on label "унитарное государство" at bounding box center [611, 266] width 390 height 28
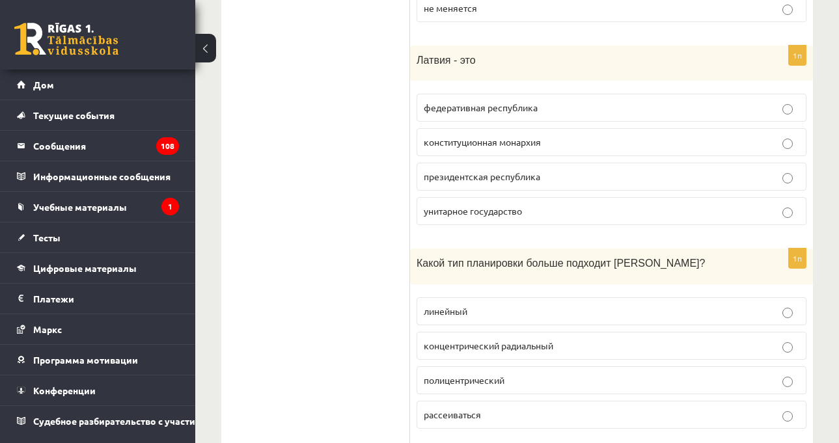
scroll to position [2798, 0]
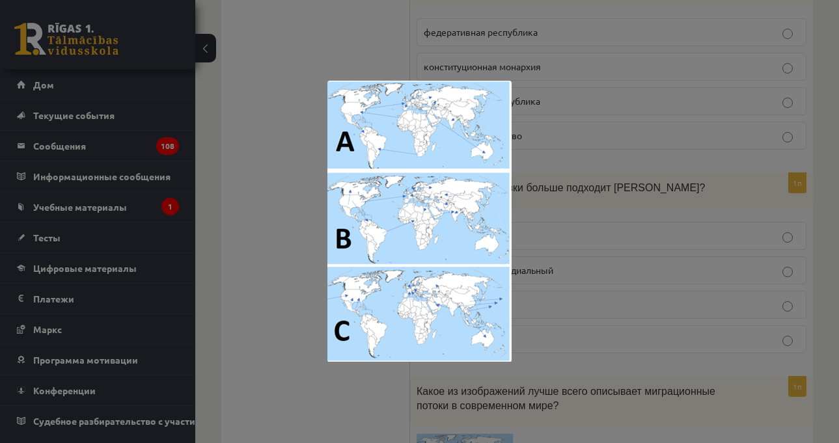
click at [580, 238] on div at bounding box center [419, 221] width 839 height 443
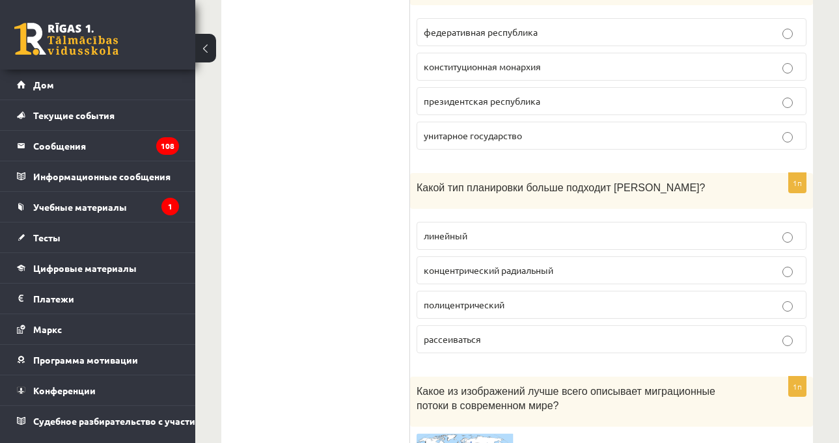
scroll to position [2863, 0]
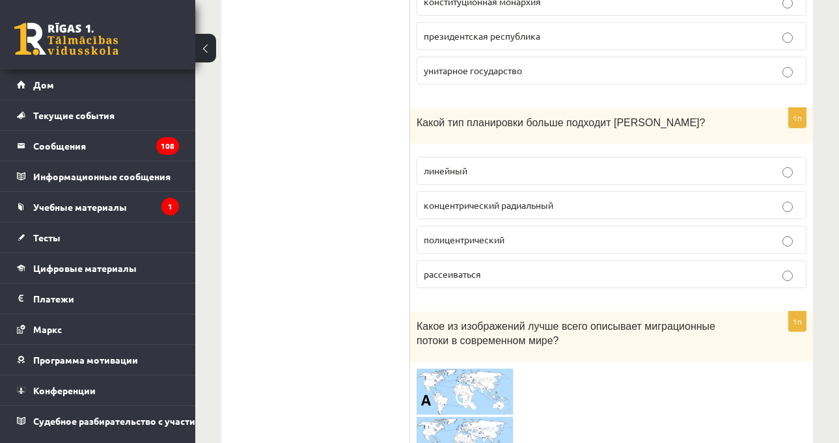
click at [474, 389] on span at bounding box center [465, 399] width 21 height 21
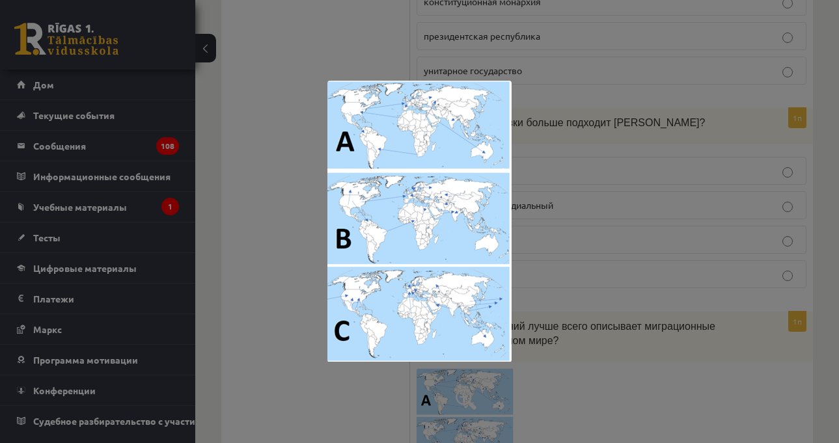
click at [590, 195] on div at bounding box center [419, 221] width 839 height 443
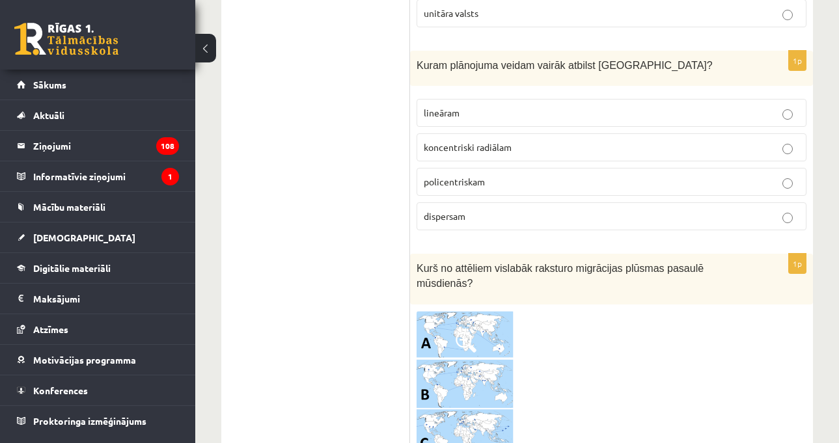
click at [561, 168] on label "policentriskam" at bounding box center [611, 182] width 390 height 28
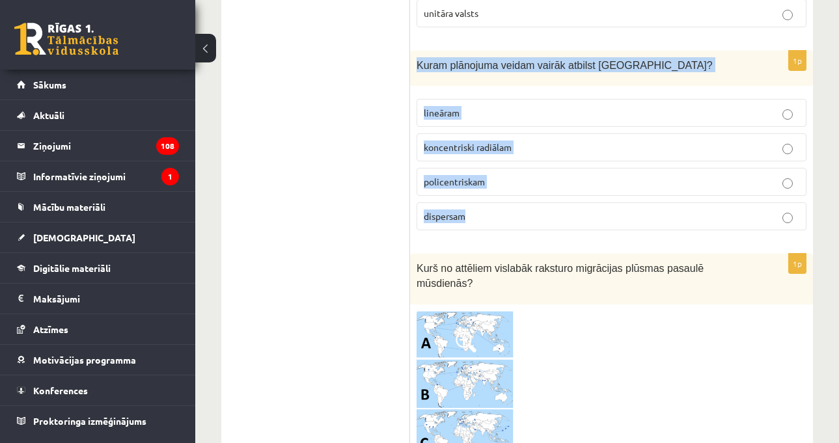
drag, startPoint x: 422, startPoint y: 61, endPoint x: 501, endPoint y: 204, distance: 163.7
click at [501, 204] on div "1p Kuram plānojuma veidam vairāk atbilst [GEOGRAPHIC_DATA]? lineāram koncentris…" at bounding box center [611, 146] width 403 height 191
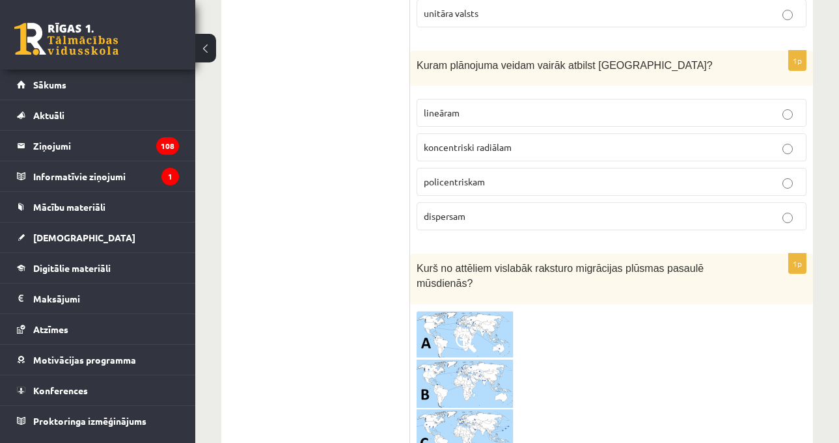
click at [618, 263] on span "Kurš no attēliem vislabāk raksturo migrācijas plūsmas pasaulē mūsdienās?" at bounding box center [559, 276] width 287 height 26
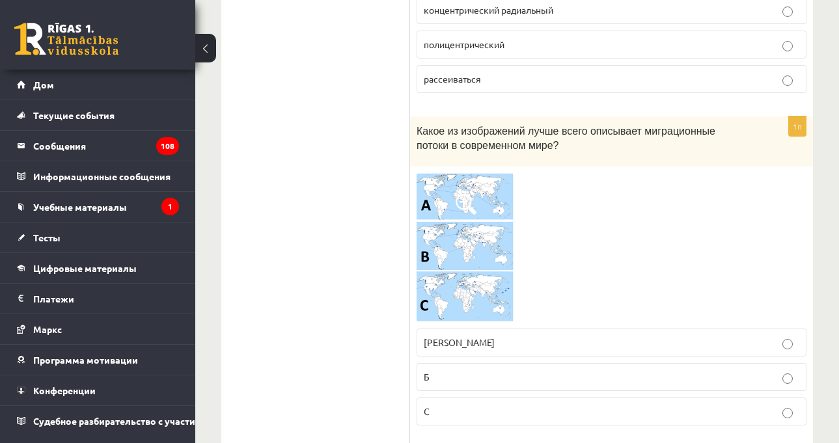
scroll to position [3123, 0]
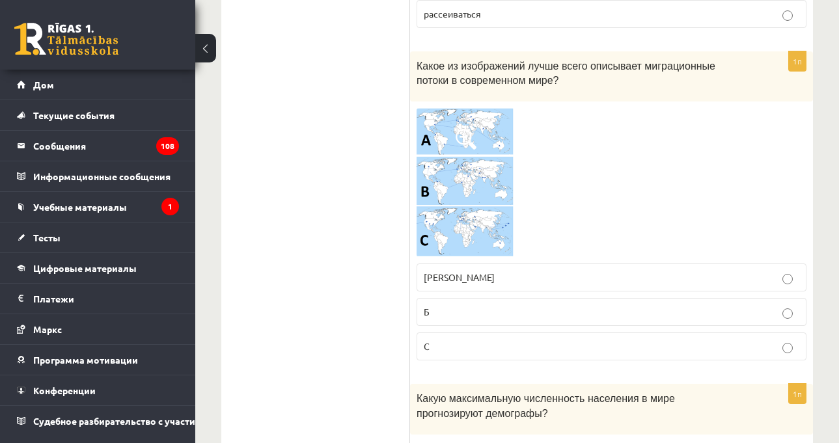
click at [453, 120] on img at bounding box center [465, 183] width 98 height 150
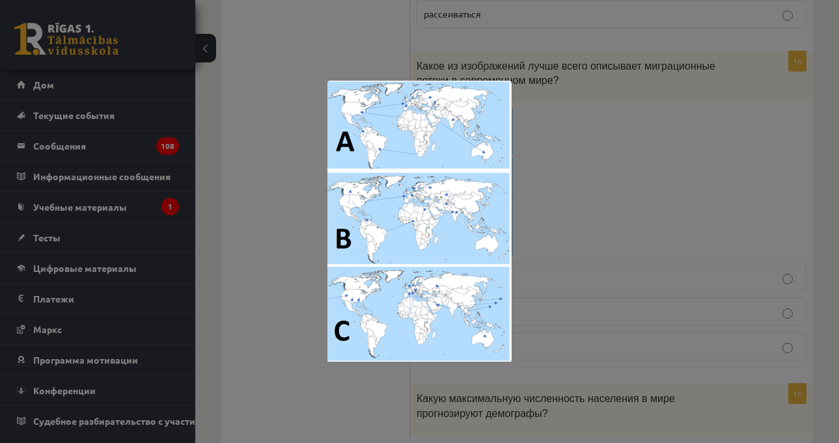
click at [565, 237] on div at bounding box center [419, 221] width 839 height 443
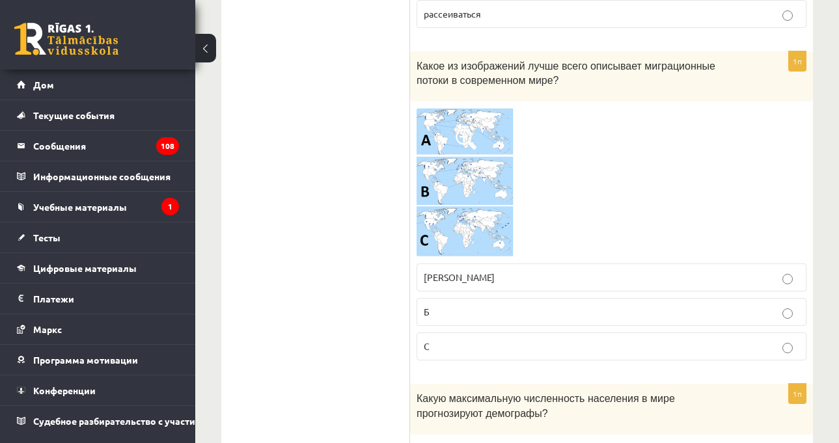
click at [499, 187] on img at bounding box center [465, 183] width 98 height 150
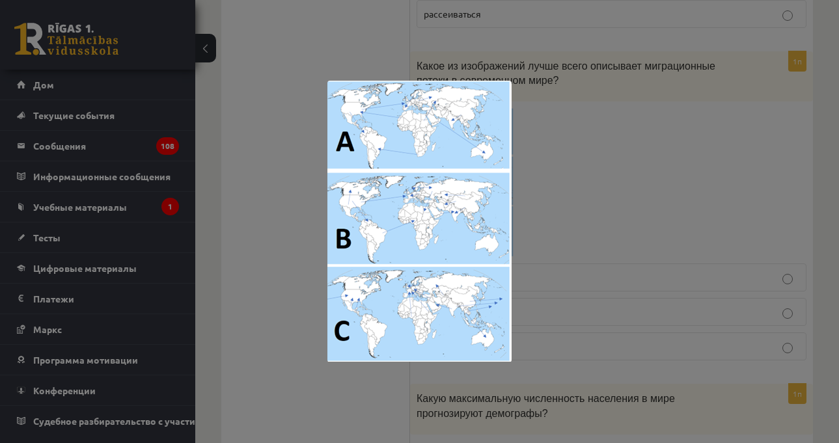
click at [586, 140] on div at bounding box center [419, 221] width 839 height 443
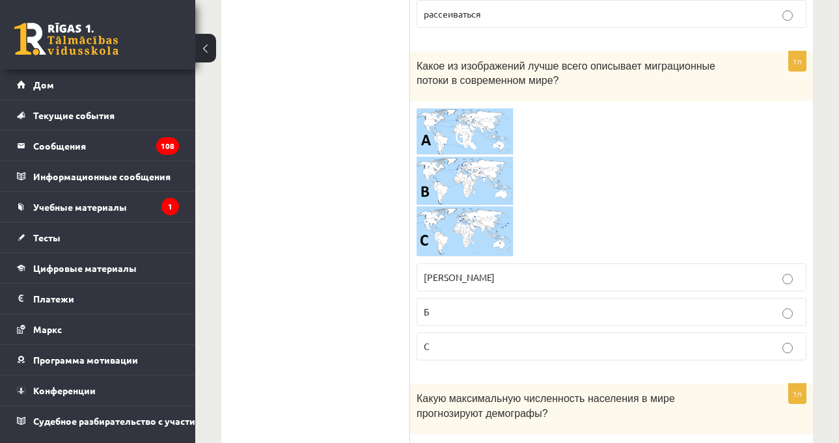
click at [543, 305] on p "Б" at bounding box center [611, 312] width 375 height 14
click at [542, 332] on label "С" at bounding box center [611, 346] width 390 height 28
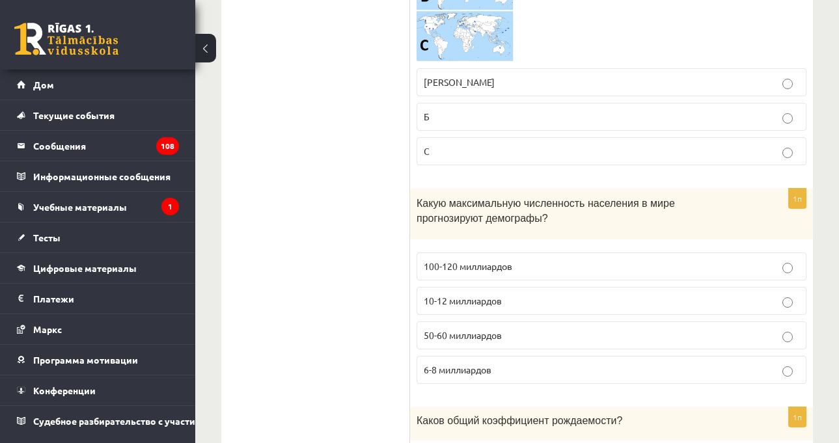
click at [494, 356] on label "6-8 миллиардов" at bounding box center [611, 370] width 390 height 28
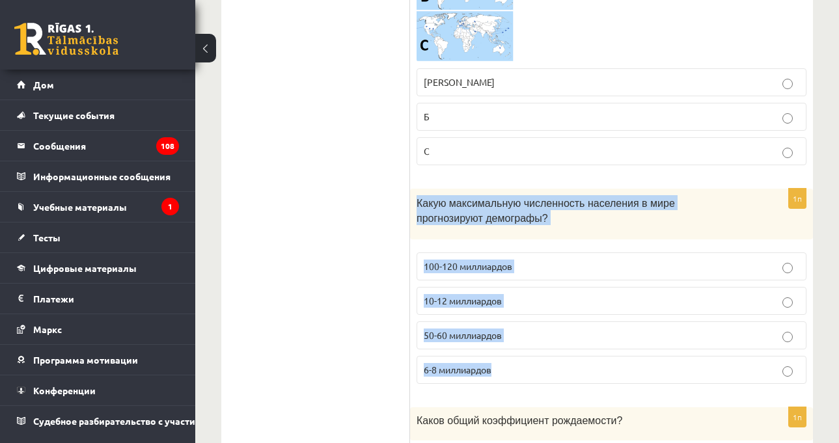
drag, startPoint x: 416, startPoint y: 161, endPoint x: 522, endPoint y: 325, distance: 195.3
click at [522, 325] on div "1п Какую максимальную численность населения в мире прогнозируют демографы? 100-…" at bounding box center [611, 291] width 403 height 205
click at [472, 287] on label "10-12 миллиардов" at bounding box center [611, 301] width 390 height 28
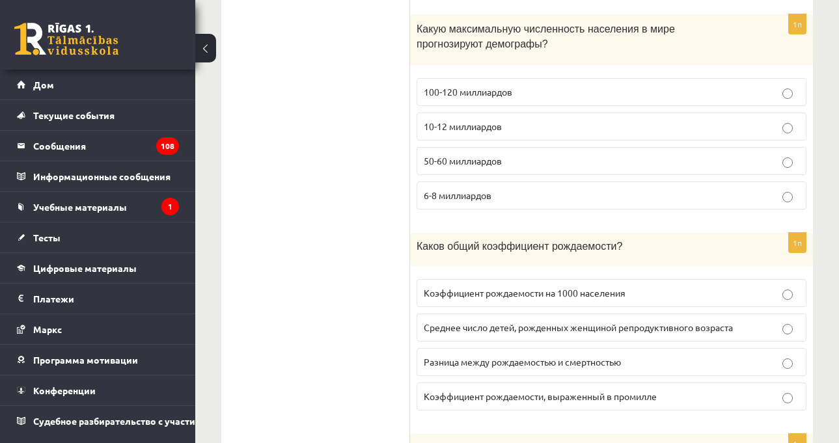
scroll to position [3513, 0]
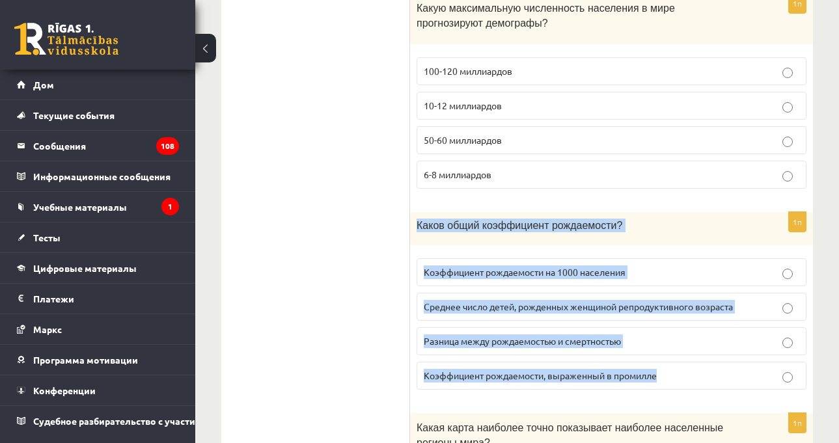
drag, startPoint x: 414, startPoint y: 176, endPoint x: 673, endPoint y: 327, distance: 299.4
click at [673, 327] on div "1п Каков общий коэффициент рождаемости? Коэффициент рождаемости на 1000 населен…" at bounding box center [611, 306] width 403 height 188
click at [481, 258] on label "Коэффициент рождаемости на 1000 населения" at bounding box center [611, 272] width 390 height 28
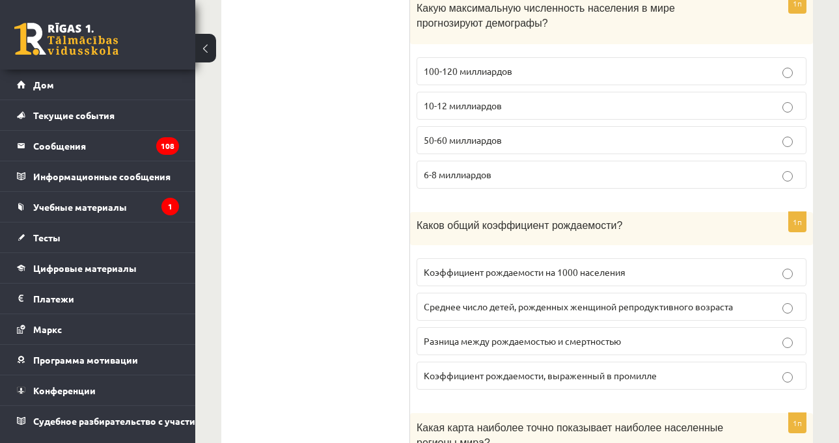
click at [526, 220] on font "Каков общий коэффициент рождаемости?" at bounding box center [519, 225] width 206 height 11
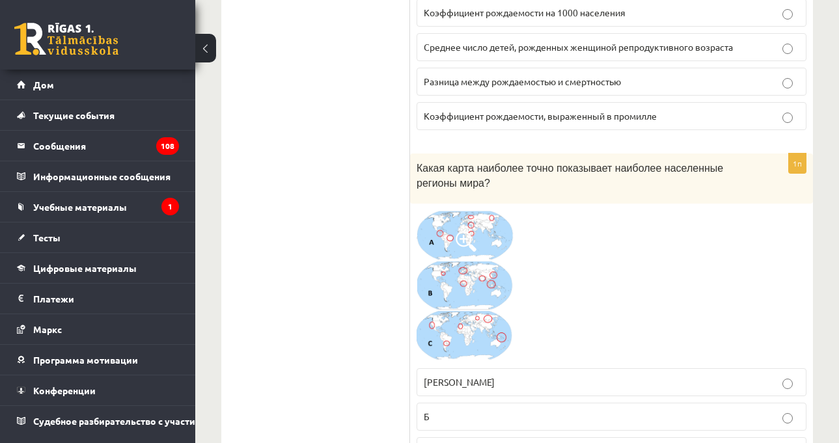
scroll to position [3773, 0]
click at [479, 209] on img at bounding box center [465, 285] width 98 height 152
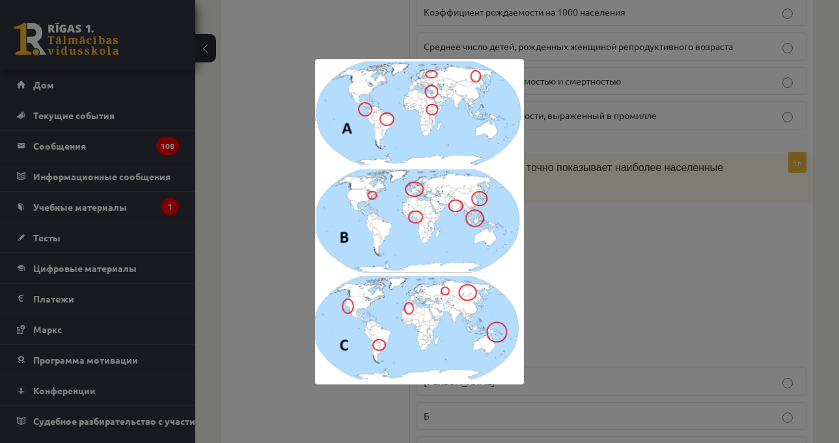
click at [595, 175] on div at bounding box center [419, 221] width 839 height 443
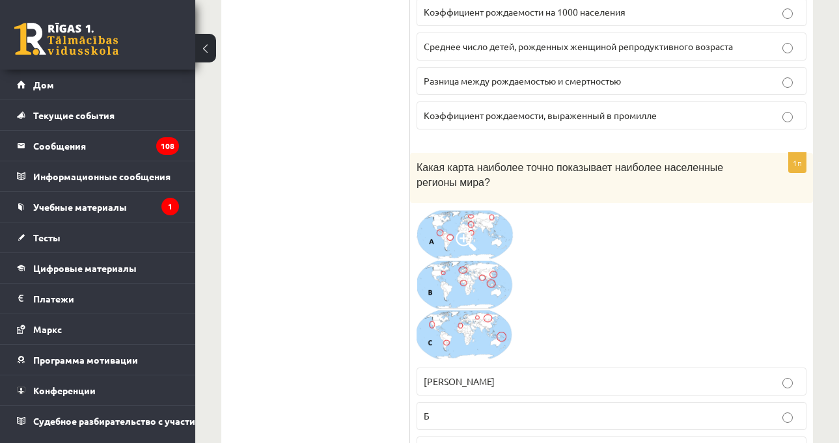
click at [470, 230] on span at bounding box center [465, 240] width 21 height 21
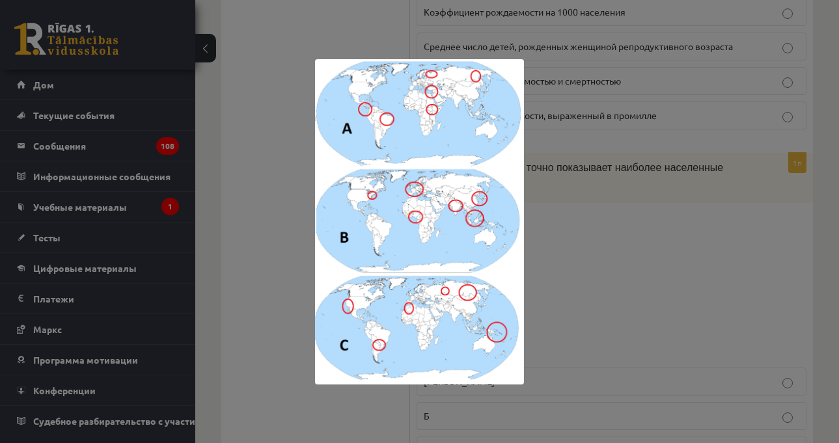
click at [543, 152] on div at bounding box center [419, 221] width 839 height 443
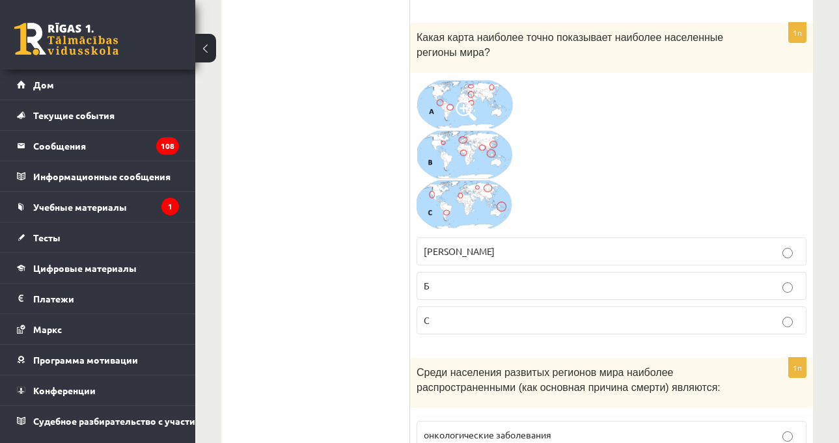
click at [522, 272] on label "Б" at bounding box center [611, 286] width 390 height 28
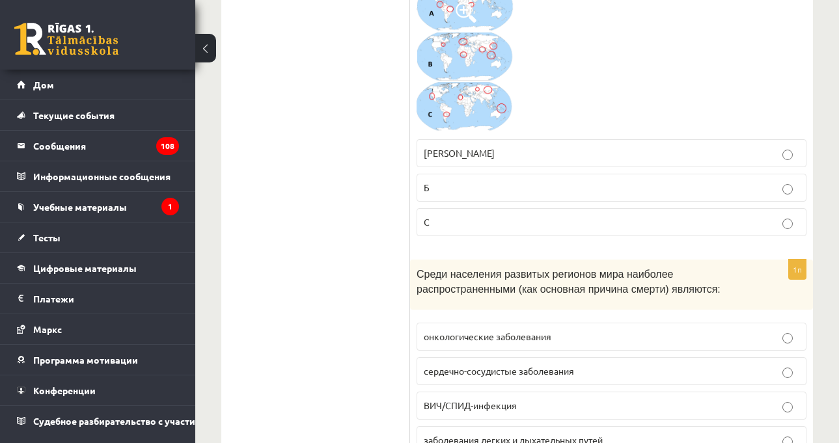
scroll to position [4034, 0]
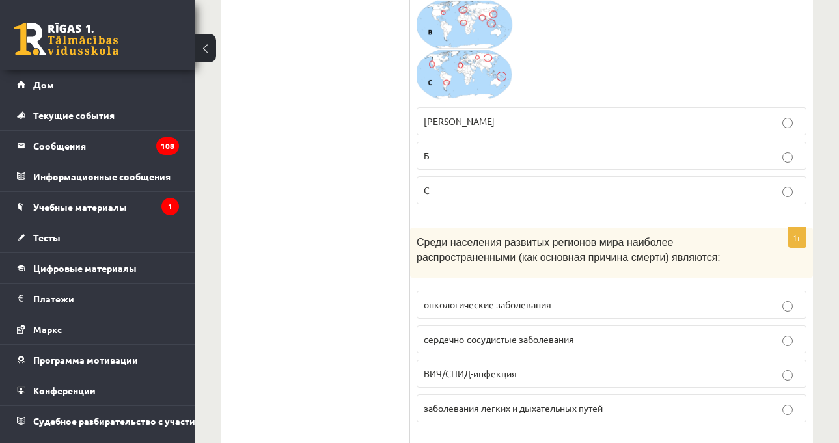
click at [592, 394] on label "заболевания легких и дыхательных путей" at bounding box center [611, 408] width 390 height 28
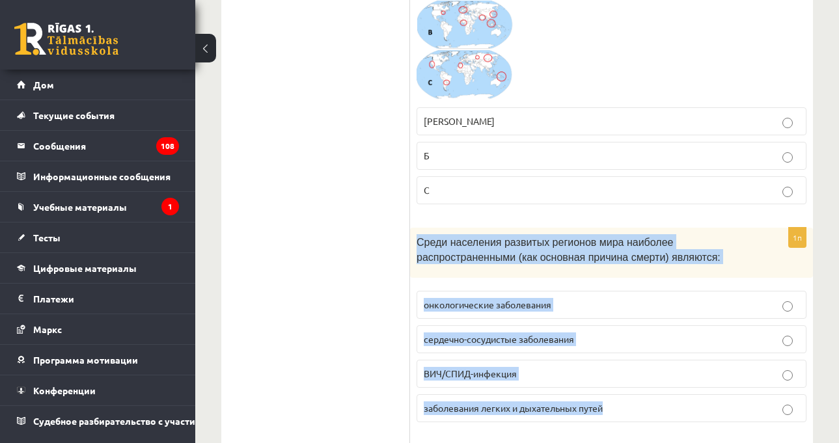
drag, startPoint x: 418, startPoint y: 196, endPoint x: 625, endPoint y: 373, distance: 271.8
click at [625, 373] on div "1п Среди населения развитых регионов мира наиболее распространенными (как основ…" at bounding box center [611, 330] width 403 height 205
click at [522, 333] on font "сердечно-сосудистые заболевания" at bounding box center [499, 339] width 150 height 12
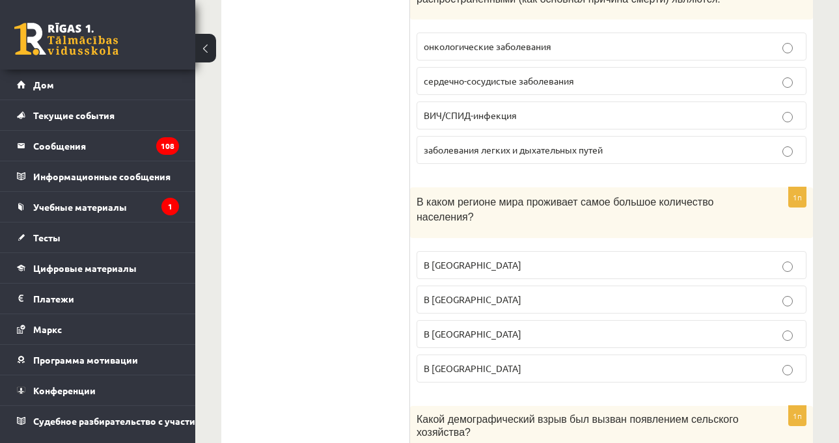
scroll to position [4294, 0]
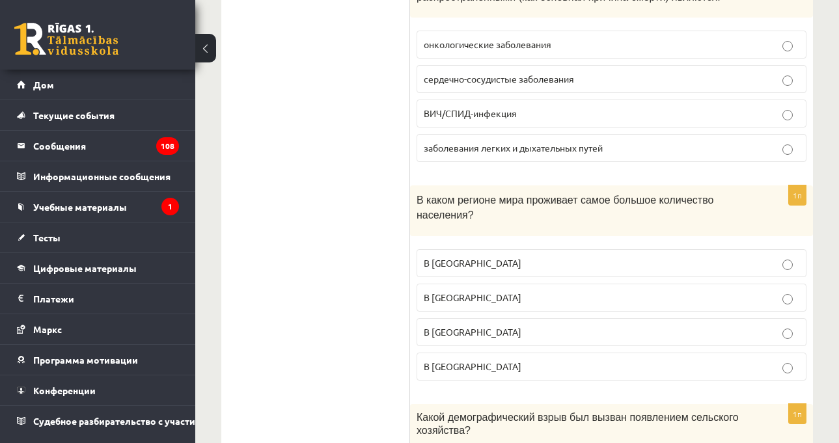
click at [498, 325] on p "В [GEOGRAPHIC_DATA]" at bounding box center [611, 332] width 375 height 14
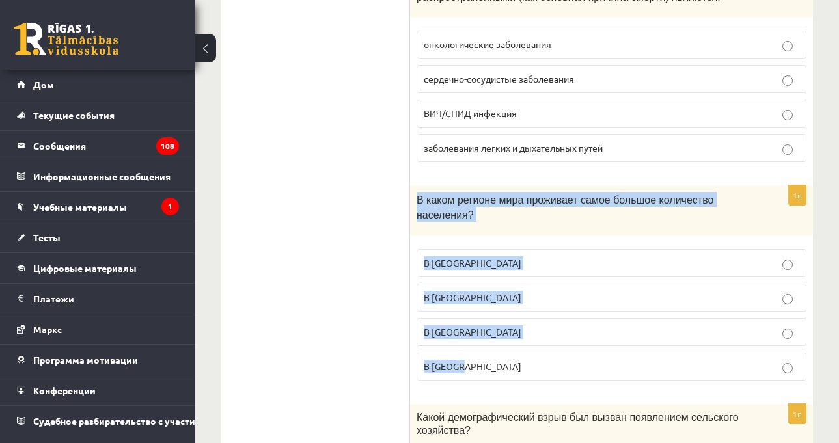
drag, startPoint x: 413, startPoint y: 160, endPoint x: 510, endPoint y: 307, distance: 176.1
click at [510, 307] on div "1п В каком регионе мира проживает самое большое количество населения? В [GEOGRA…" at bounding box center [611, 287] width 403 height 205
click at [664, 195] on font "В каком регионе мира проживает самое большое количество населения?" at bounding box center [564, 208] width 297 height 26
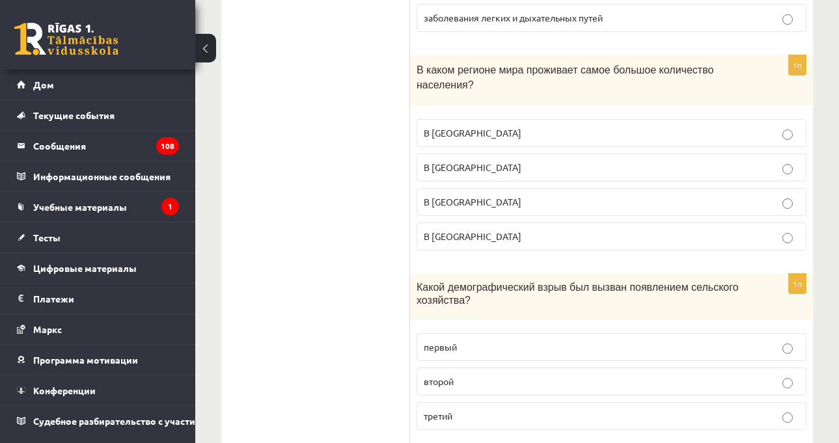
scroll to position [4489, 0]
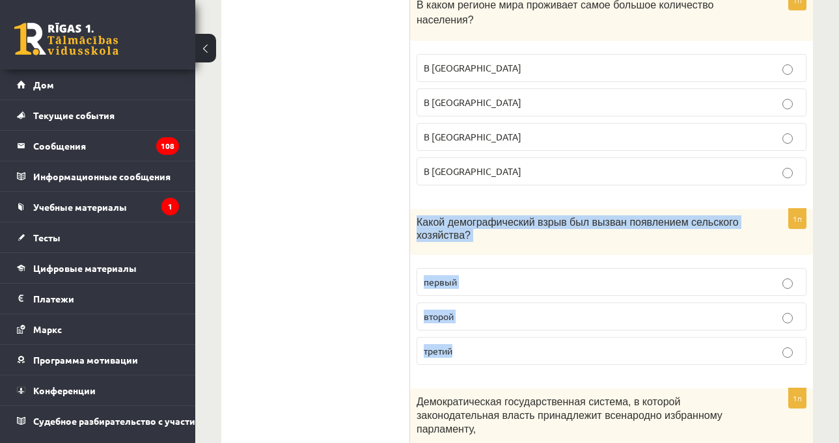
drag, startPoint x: 410, startPoint y: 179, endPoint x: 485, endPoint y: 302, distance: 143.9
click at [485, 302] on div "1п Какой демографический взрыв был вызван появлением сельского хозяйства? первы…" at bounding box center [611, 292] width 403 height 167
click at [435, 276] on font "первый" at bounding box center [440, 282] width 33 height 12
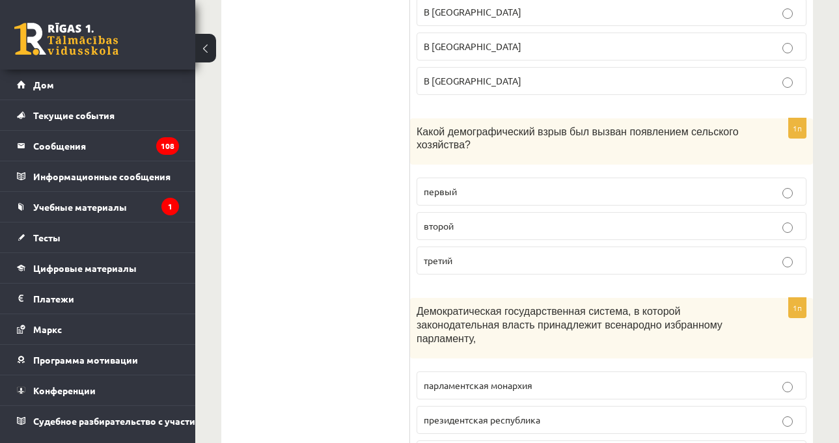
scroll to position [4684, 0]
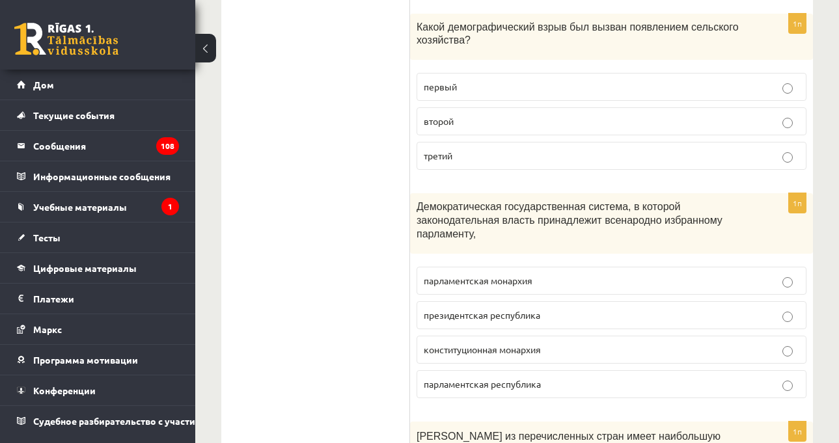
click at [615, 201] on font "Демократическая государственная система, в которой законодательная власть прина…" at bounding box center [569, 220] width 306 height 38
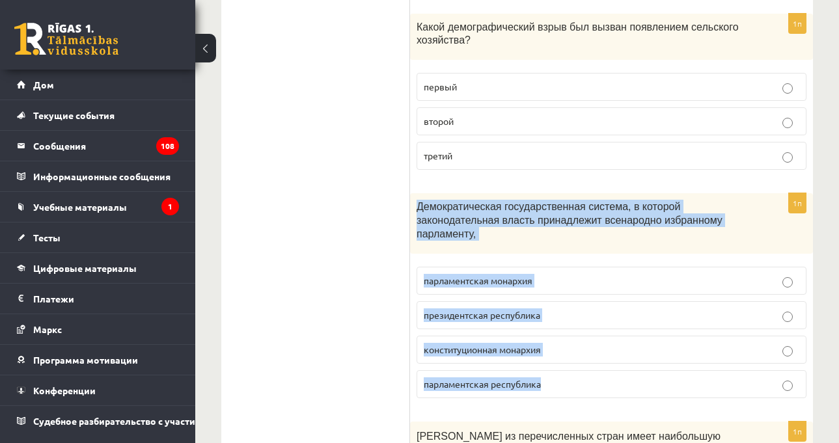
drag, startPoint x: 416, startPoint y: 165, endPoint x: 576, endPoint y: 321, distance: 223.6
click at [576, 321] on div "1п Демократическая государственная система, в которой законодательная власть пр…" at bounding box center [611, 300] width 403 height 215
click at [522, 193] on div "Демократическая государственная система, в которой законодательная власть прина…" at bounding box center [611, 223] width 403 height 60
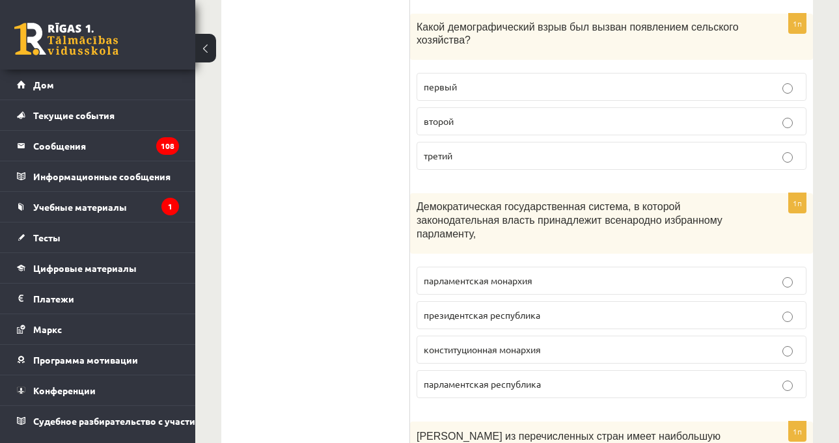
click at [536, 378] on font "парламентская республика" at bounding box center [482, 384] width 117 height 12
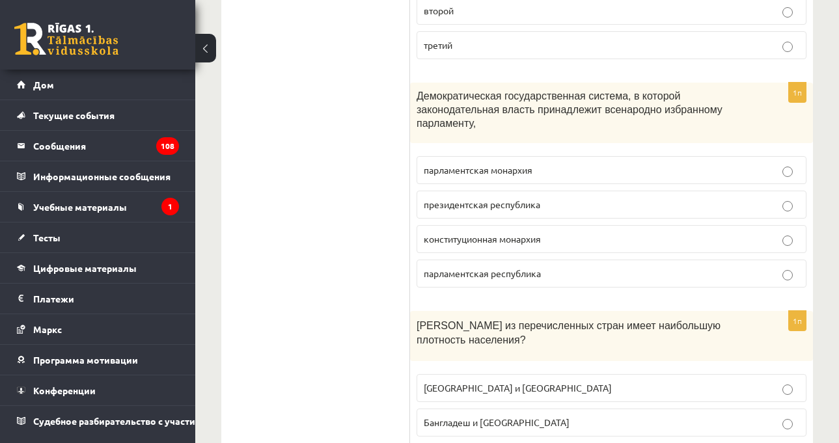
scroll to position [4879, 0]
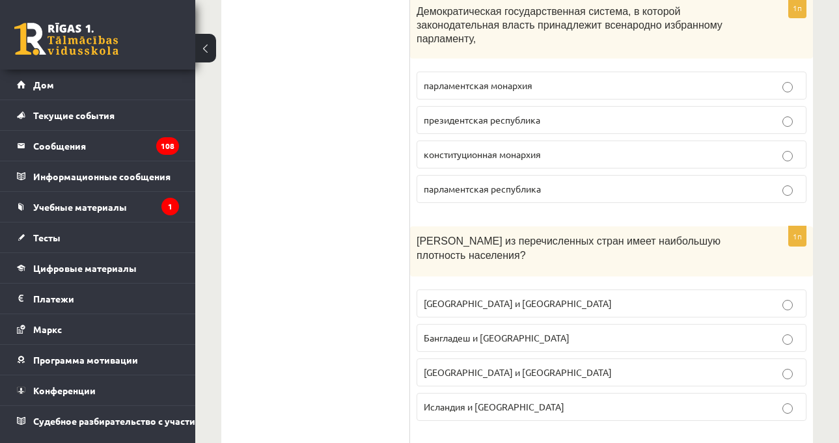
click at [528, 297] on p "[GEOGRAPHIC_DATA] и [GEOGRAPHIC_DATA]" at bounding box center [611, 304] width 375 height 14
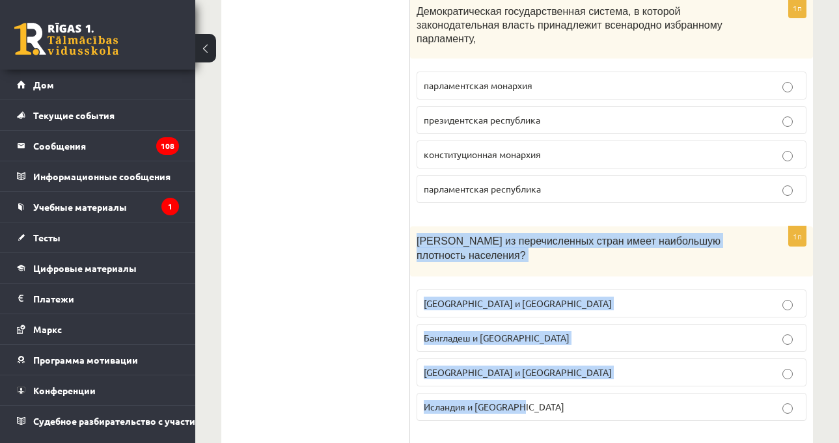
drag, startPoint x: 418, startPoint y: 190, endPoint x: 568, endPoint y: 345, distance: 215.8
click at [568, 345] on div "1п Какая из перечисленных стран имеет наибольшую плотность населения? [GEOGRAPH…" at bounding box center [611, 328] width 403 height 205
click at [491, 332] on font "Бангладеш и [GEOGRAPHIC_DATA]" at bounding box center [497, 338] width 146 height 12
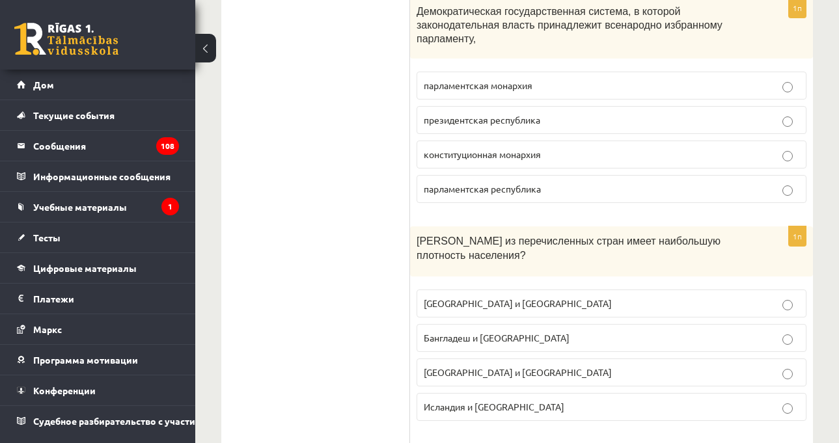
click at [573, 236] on font "[PERSON_NAME] из перечисленных стран имеет наибольшую плотность населения?" at bounding box center [568, 249] width 304 height 26
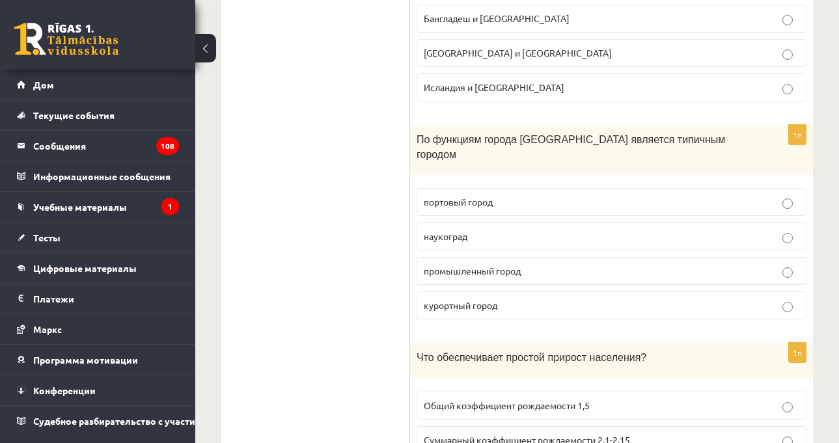
scroll to position [5205, 0]
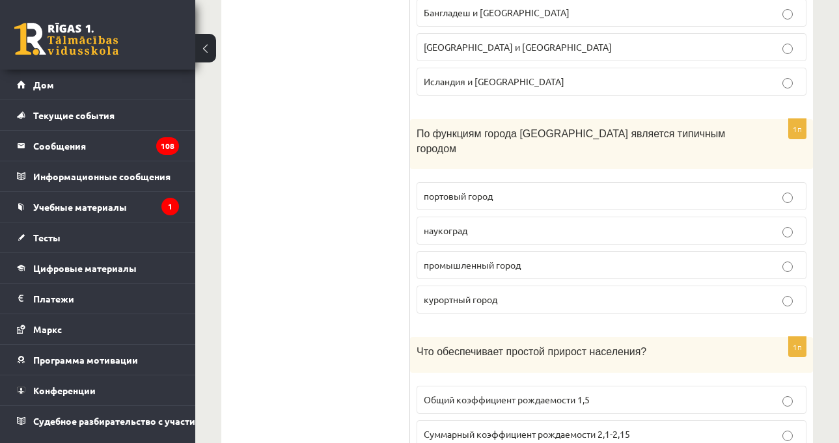
click at [527, 293] on p "курортный город" at bounding box center [611, 300] width 375 height 14
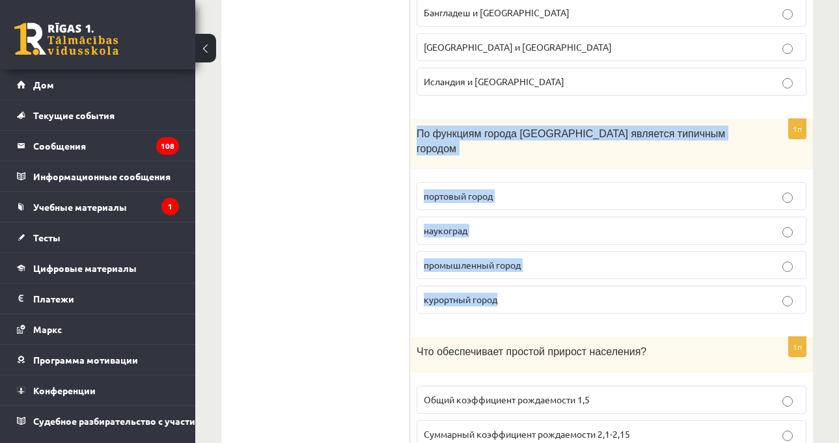
drag, startPoint x: 419, startPoint y: 75, endPoint x: 548, endPoint y: 231, distance: 202.3
click at [548, 231] on div "1п По функциям города [GEOGRAPHIC_DATA] является типичным городом портовый горо…" at bounding box center [611, 221] width 403 height 205
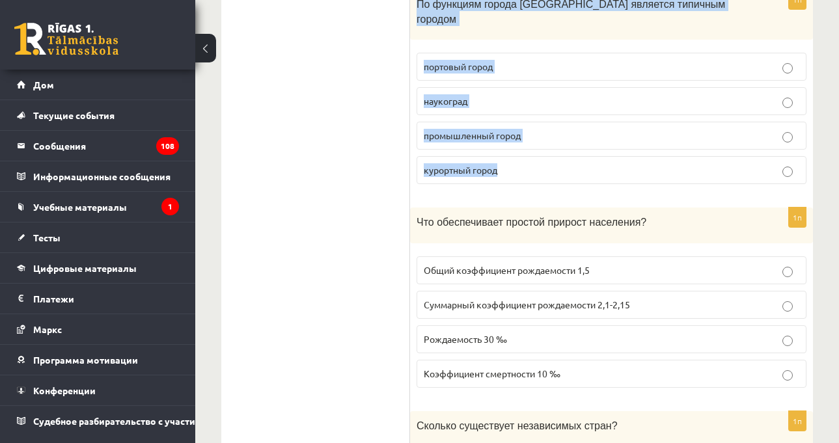
scroll to position [5335, 0]
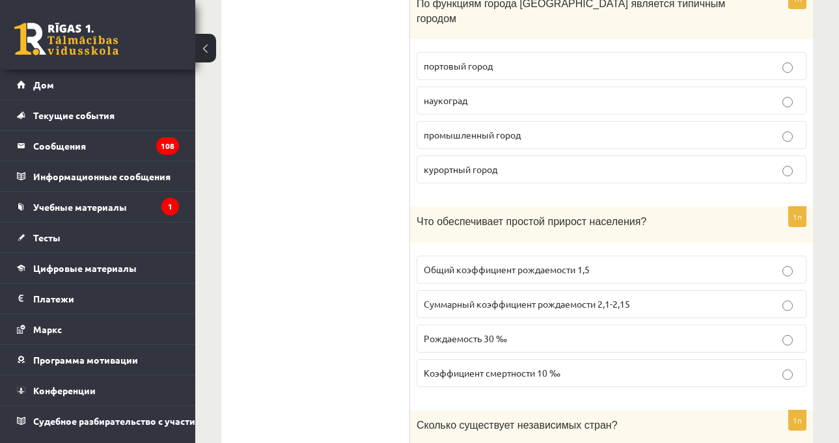
click at [655, 213] on p "Что обеспечивает простой прирост населения?" at bounding box center [578, 220] width 325 height 15
click at [614, 216] on font "Что обеспечивает простой прирост населения?" at bounding box center [531, 221] width 230 height 11
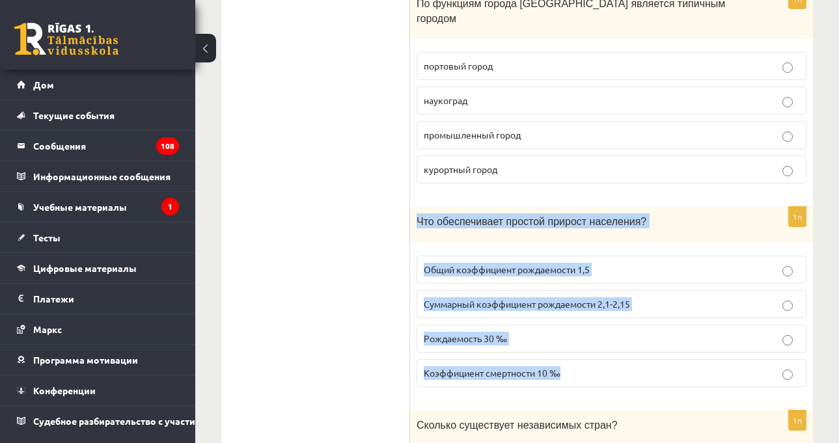
drag, startPoint x: 452, startPoint y: 193, endPoint x: 565, endPoint y: 297, distance: 153.3
click at [565, 297] on div "1п Что обеспечивает простой прирост населения? Общий коэффициент рождаемости 1,…" at bounding box center [611, 302] width 403 height 191
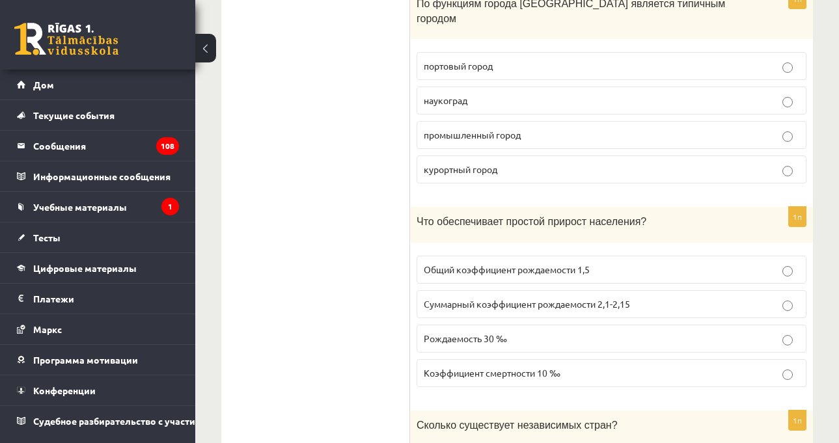
click at [557, 332] on p "Рождаемость 30 ‰" at bounding box center [611, 339] width 375 height 14
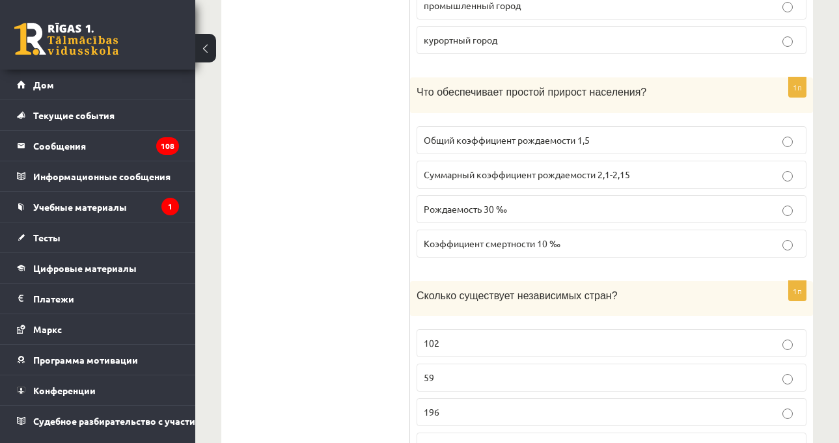
scroll to position [5465, 0]
drag, startPoint x: 417, startPoint y: 227, endPoint x: 486, endPoint y: 349, distance: 139.8
click at [501, 358] on div "1п Сколько существует независимых стран? 102 59 196 282" at bounding box center [611, 375] width 403 height 191
click at [436, 405] on font "196" at bounding box center [432, 411] width 16 height 12
drag, startPoint x: 413, startPoint y: 223, endPoint x: 495, endPoint y: 357, distance: 157.1
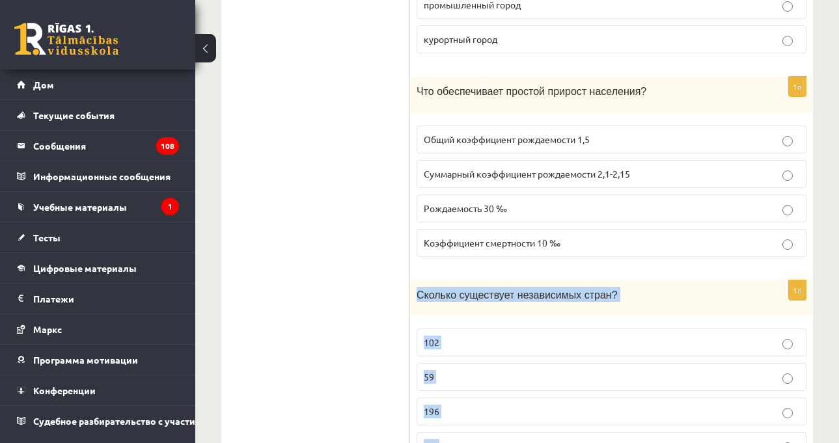
click at [496, 357] on div "1п Сколько существует независимых стран? 102 59 196 282" at bounding box center [611, 375] width 403 height 191
click at [488, 280] on div "Сколько существует независимых стран?" at bounding box center [611, 298] width 403 height 36
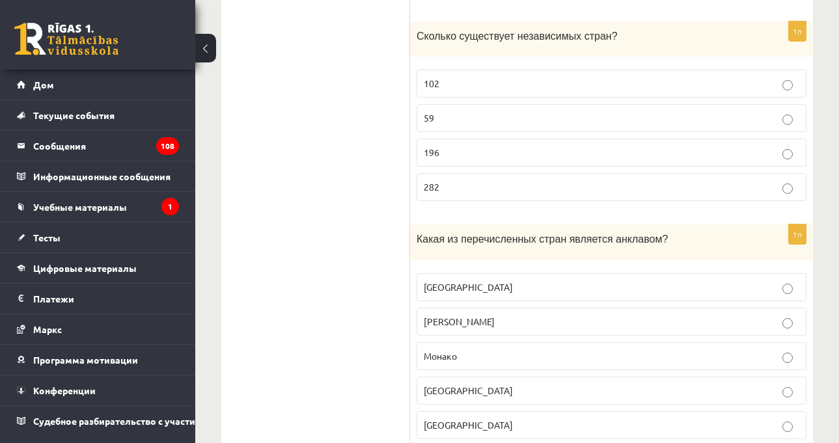
scroll to position [5725, 0]
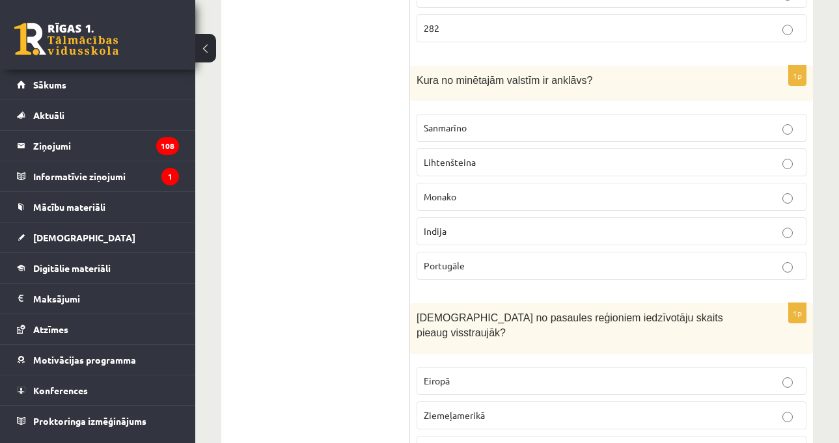
click at [606, 303] on div "[DEMOGRAPHIC_DATA] no pasaules reģioniem iedzīvotāju skaits pieaug visstraujāk?" at bounding box center [611, 328] width 403 height 50
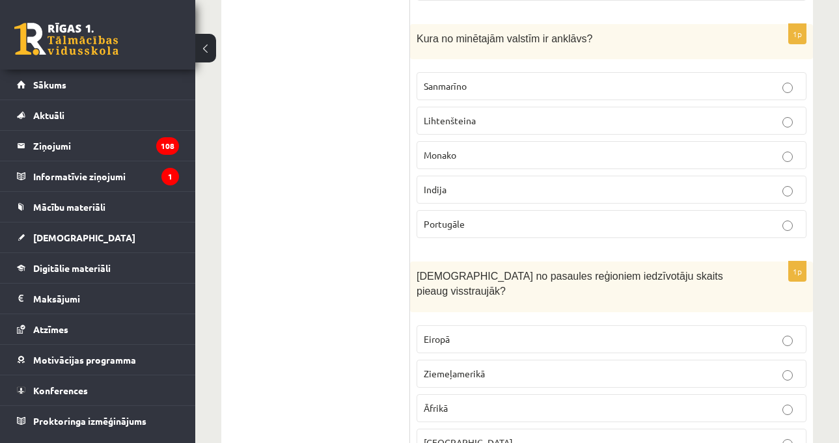
scroll to position [5790, 0]
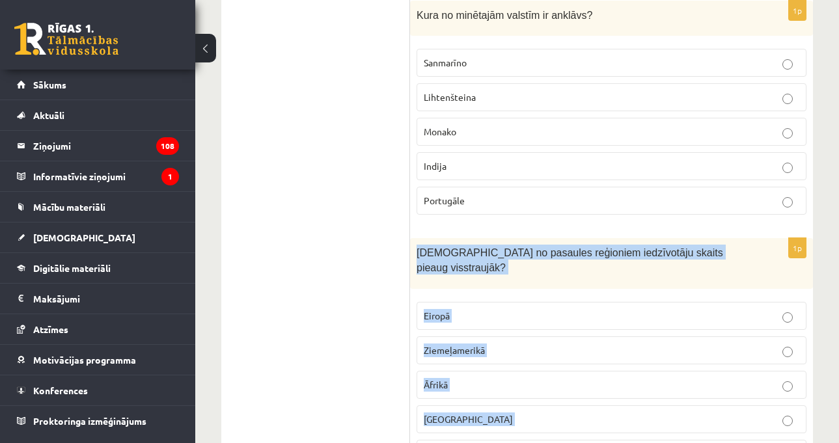
drag, startPoint x: 448, startPoint y: 272, endPoint x: 538, endPoint y: 401, distance: 157.0
click at [538, 401] on div "1p Kurā no pasaules reģioniem iedzīvotāju skaits pieaug visstraujāk? [GEOGRAPHI…" at bounding box center [611, 357] width 403 height 239
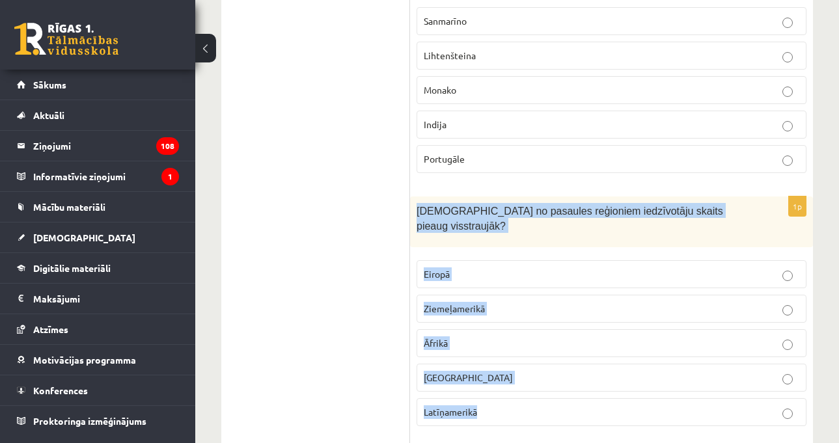
scroll to position [5855, 0]
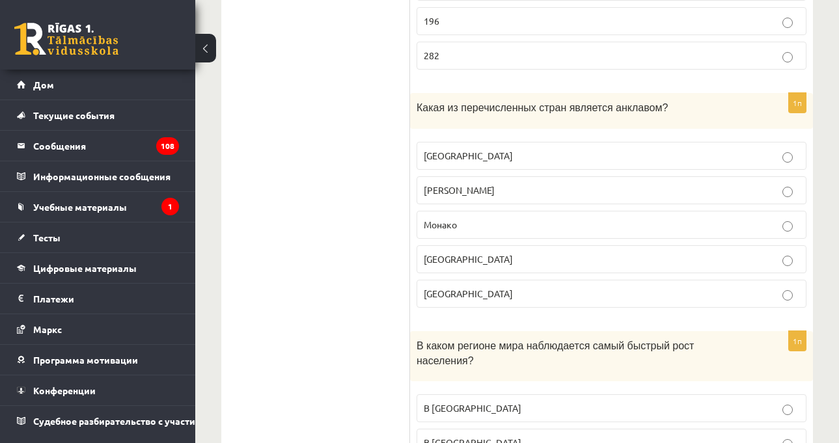
click at [695, 331] on div "В каком регионе мира наблюдается самый быстрый рост населения?" at bounding box center [611, 356] width 403 height 50
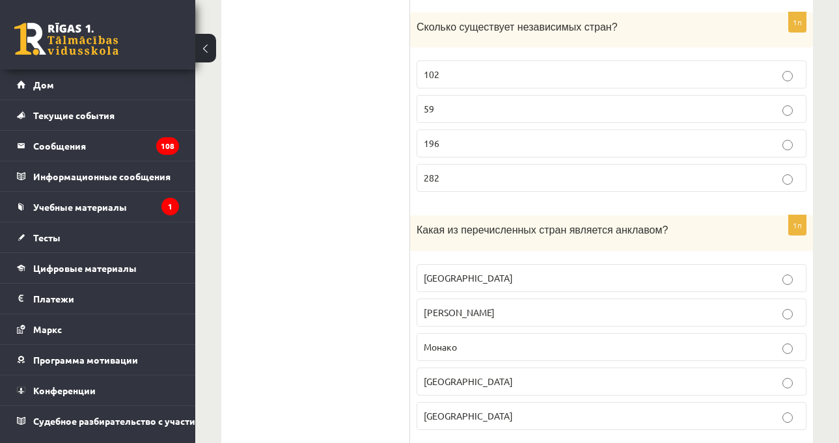
scroll to position [5725, 0]
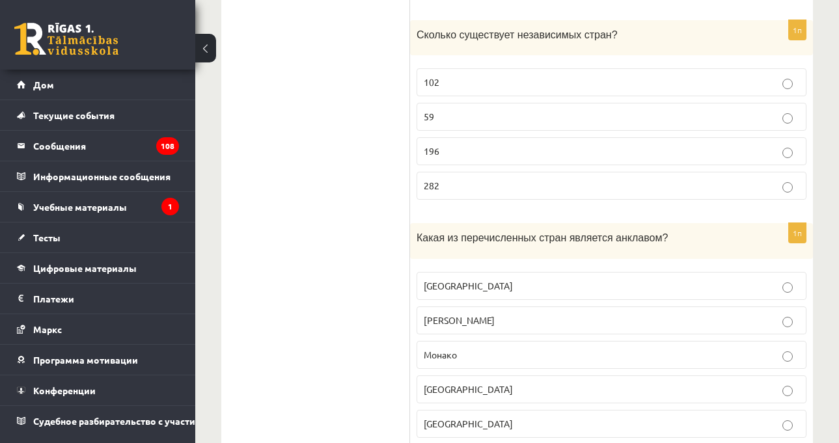
click at [660, 230] on p "Какая из перечисленных стран является анклавом?" at bounding box center [578, 237] width 325 height 15
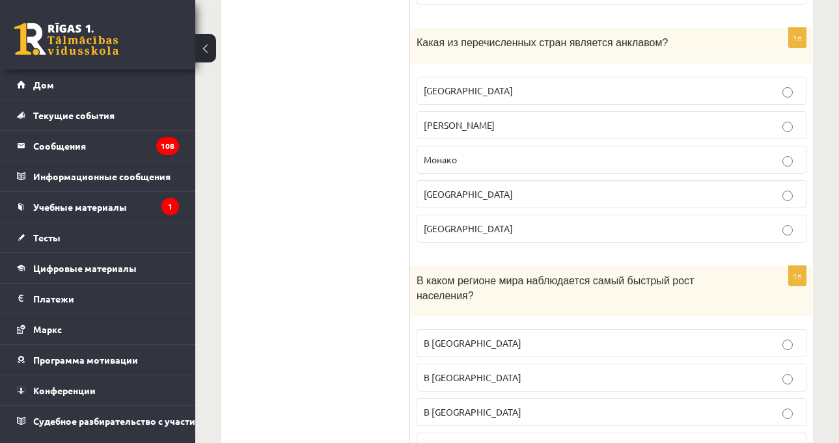
scroll to position [6051, 0]
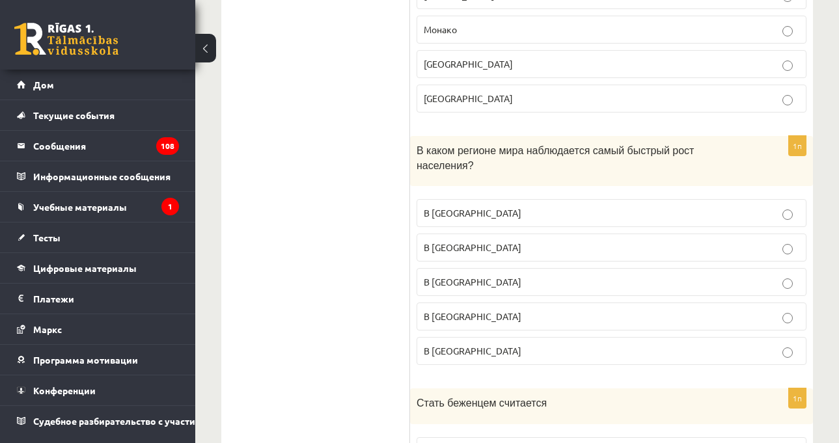
click at [523, 241] on p "В [GEOGRAPHIC_DATA]" at bounding box center [611, 248] width 375 height 14
click at [497, 275] on p "В [GEOGRAPHIC_DATA]" at bounding box center [611, 282] width 375 height 14
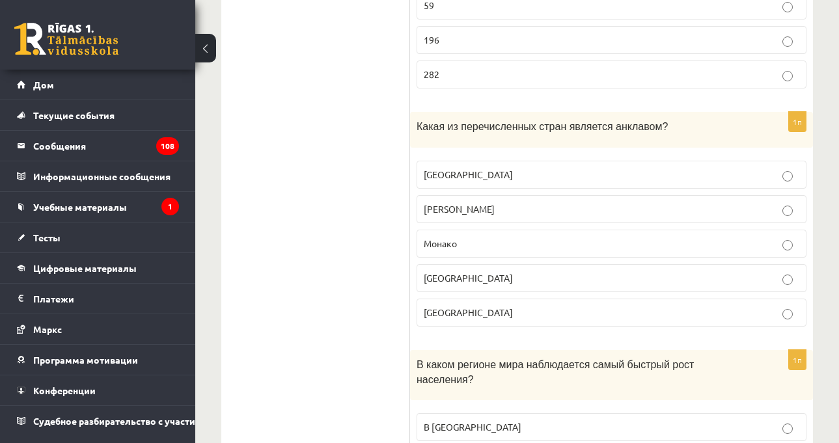
scroll to position [5725, 0]
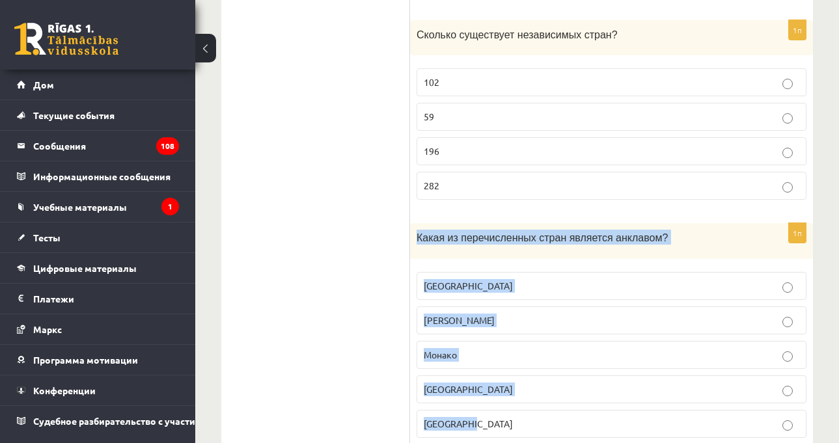
drag, startPoint x: 413, startPoint y: 164, endPoint x: 494, endPoint y: 334, distance: 188.9
click at [494, 345] on div "1п Какая из перечисленных стран является анклавом? [GEOGRAPHIC_DATA] [PERSON_NA…" at bounding box center [611, 335] width 403 height 225
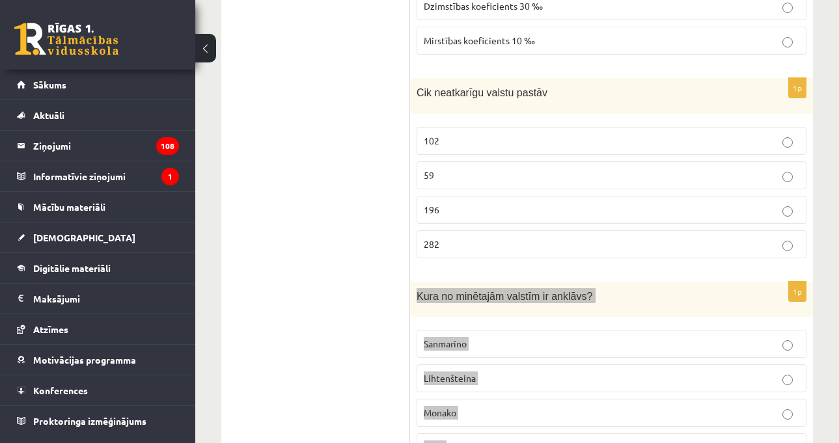
scroll to position [5595, 0]
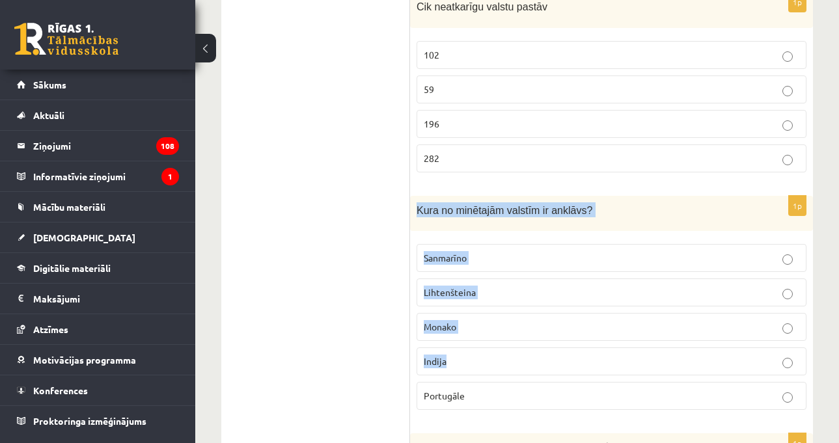
click at [592, 202] on p "Kura no minētajām valstīm ir anklāvs?" at bounding box center [578, 209] width 325 height 15
drag, startPoint x: 413, startPoint y: 180, endPoint x: 470, endPoint y: 368, distance: 196.5
click at [470, 368] on div "1p Kura no minētajām valstīm ir anklāvs? [GEOGRAPHIC_DATA] [GEOGRAPHIC_DATA] [G…" at bounding box center [611, 308] width 403 height 225
click at [474, 389] on p "Portugāle" at bounding box center [611, 396] width 375 height 14
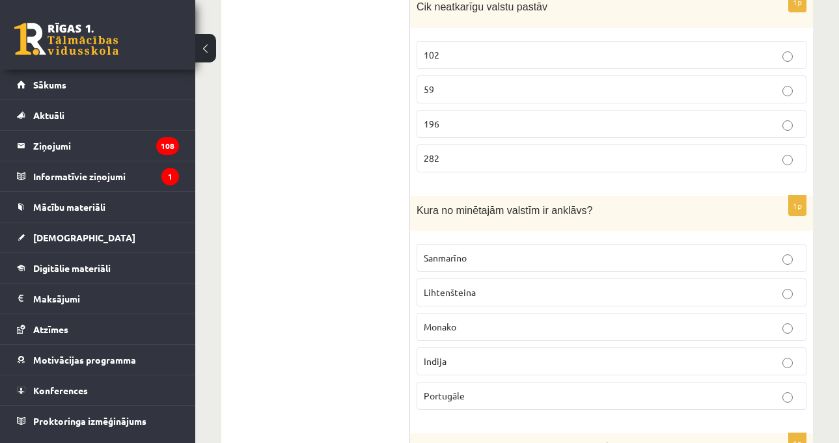
click at [466, 252] on span "Sanmarīno" at bounding box center [445, 258] width 43 height 12
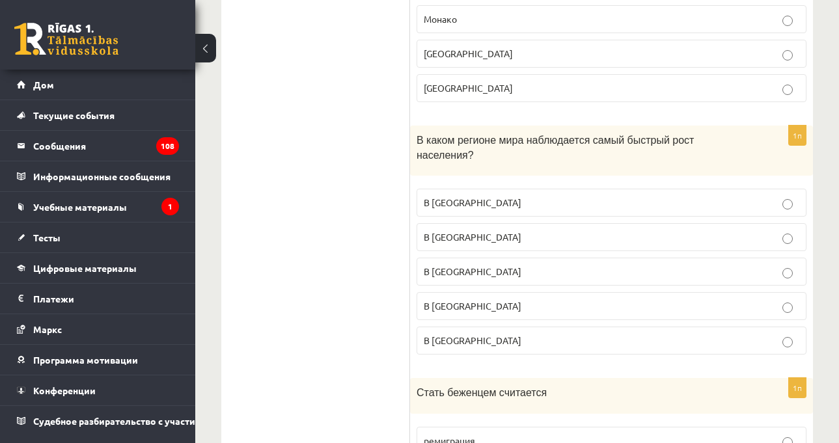
scroll to position [6181, 0]
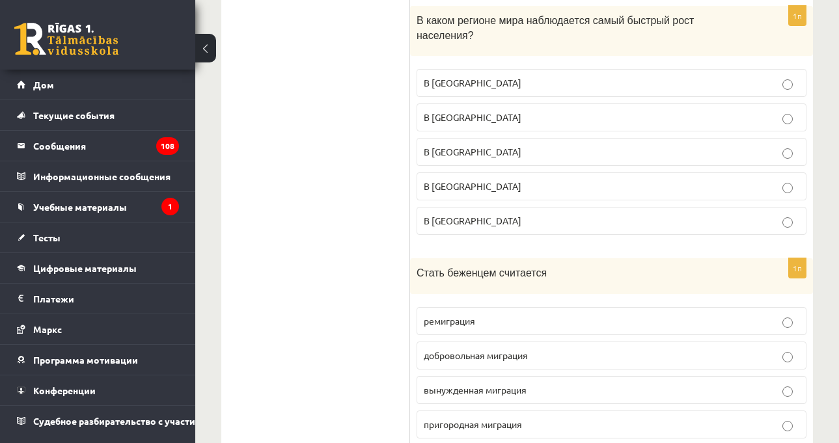
click at [572, 383] on p "вынужденная миграция" at bounding box center [611, 390] width 375 height 14
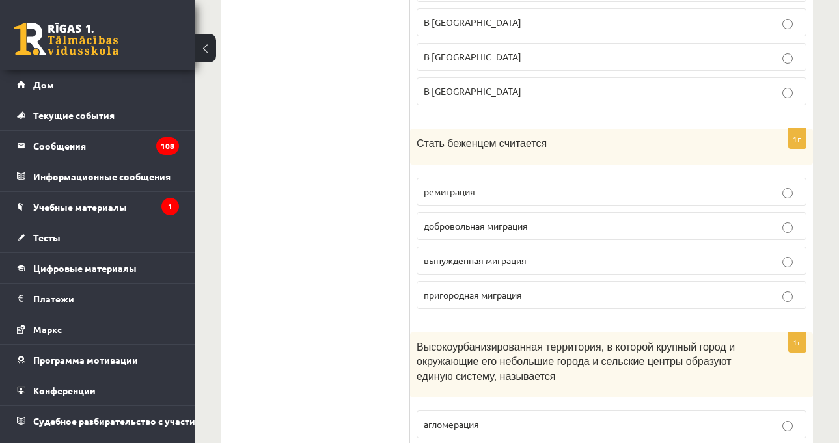
scroll to position [6311, 0]
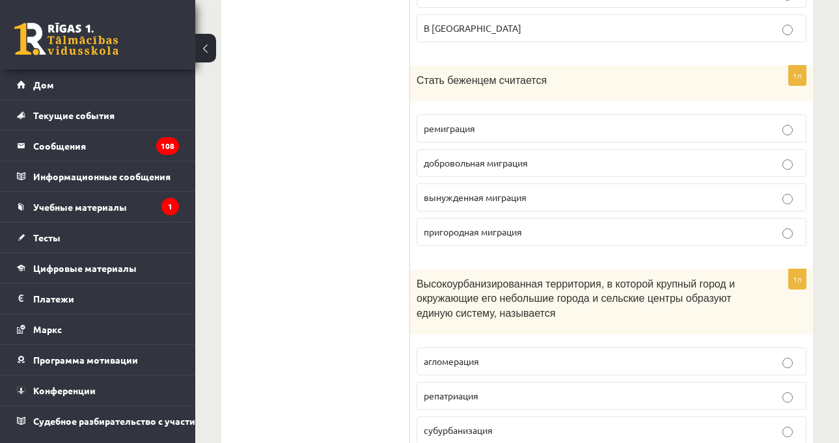
click at [493, 424] on font "субурбанизация" at bounding box center [458, 430] width 69 height 12
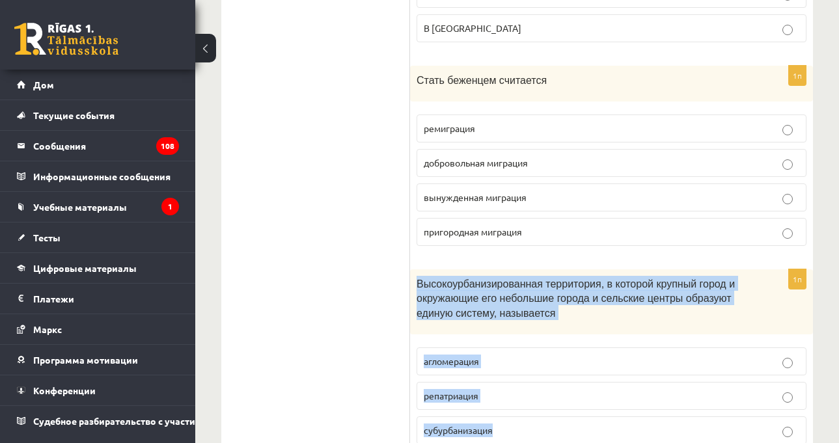
drag, startPoint x: 415, startPoint y: 200, endPoint x: 527, endPoint y: 358, distance: 193.2
click at [527, 358] on div "1п Высокоурбанизированная территория, в которой крупный город и окружающие его …" at bounding box center [611, 379] width 403 height 220
click at [410, 269] on div "Высокоурбанизированная территория, в которой крупный город и окружающие его неб…" at bounding box center [611, 301] width 403 height 65
drag, startPoint x: 412, startPoint y: 195, endPoint x: 517, endPoint y: 378, distance: 211.3
click at [517, 378] on div "1п Высокоурбанизированная территория, в которой крупный город и окружающие его …" at bounding box center [611, 379] width 403 height 220
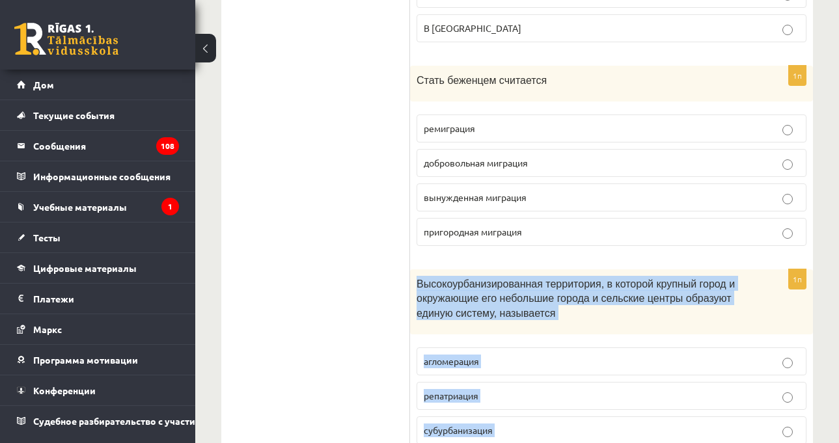
click at [491, 355] on p "агломерация" at bounding box center [611, 362] width 375 height 14
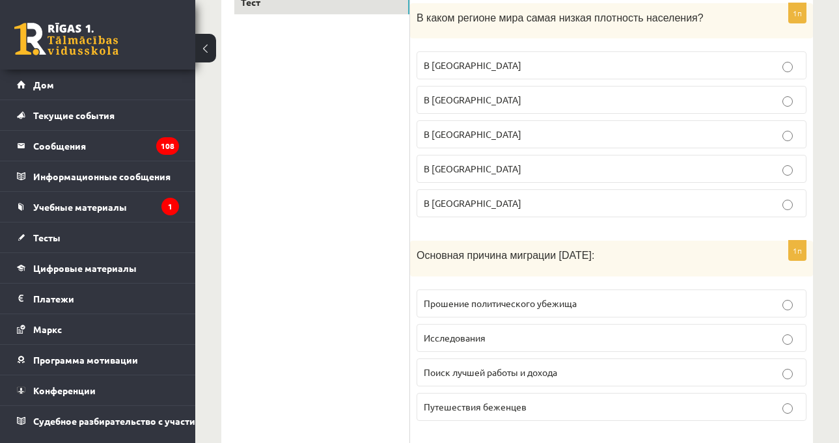
scroll to position [85, 0]
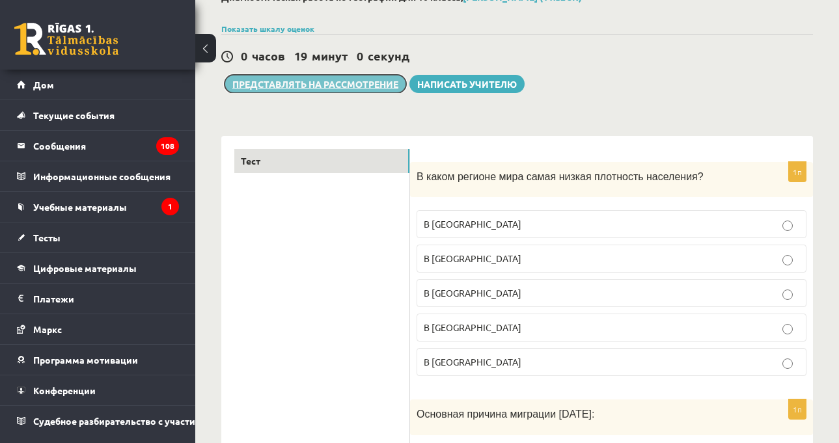
click at [296, 87] on font "Представлять на рассмотрение" at bounding box center [315, 84] width 166 height 12
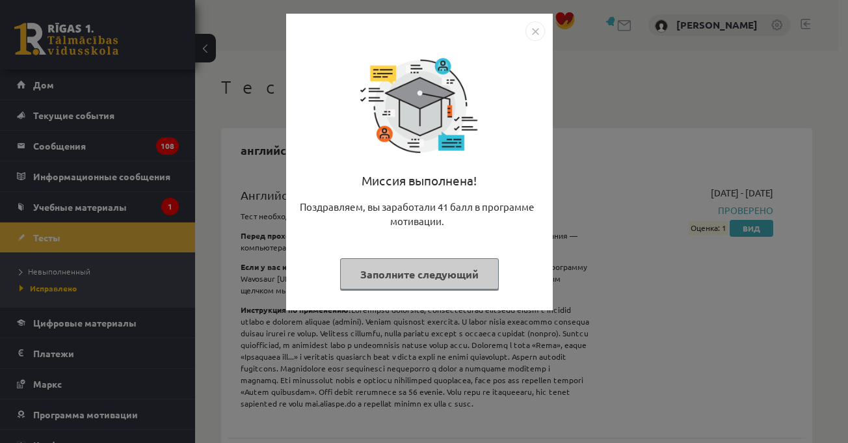
click at [407, 271] on font "Заполните следующий" at bounding box center [419, 274] width 118 height 14
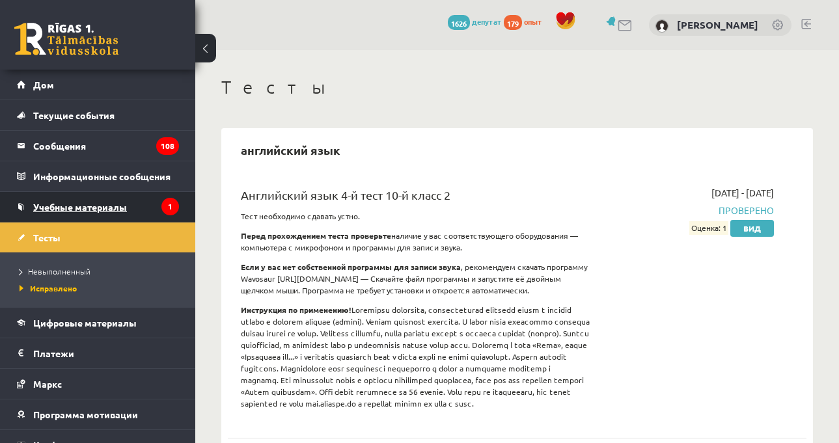
click at [144, 208] on link "Учебные материалы" at bounding box center [98, 207] width 162 height 30
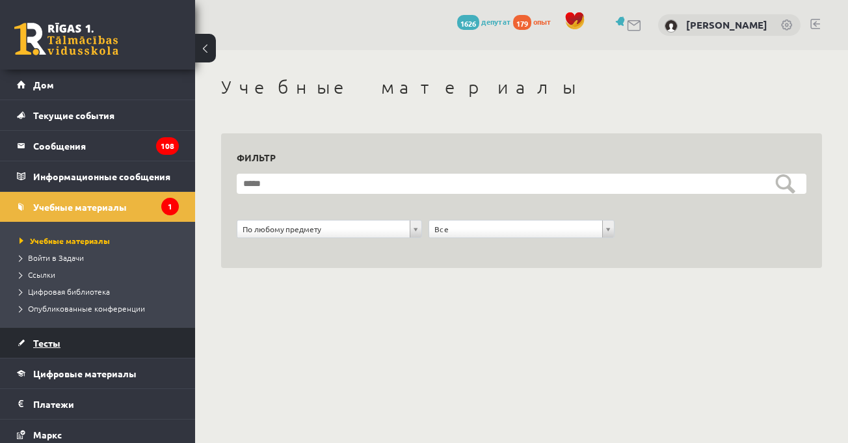
click at [103, 338] on link "Тесты" at bounding box center [98, 343] width 162 height 30
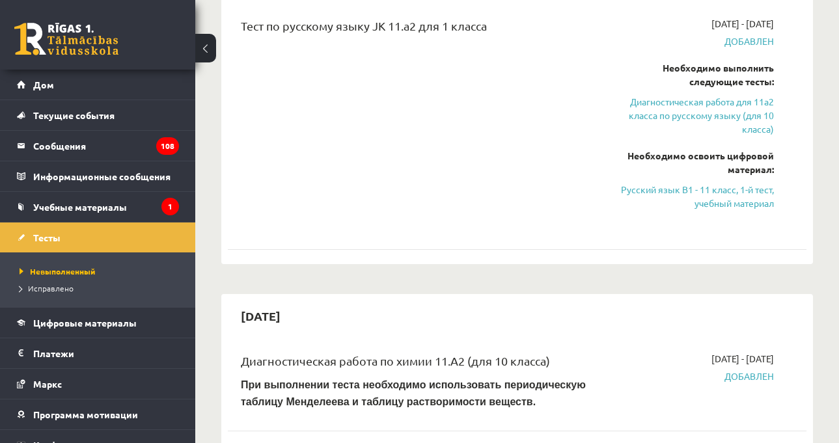
scroll to position [520, 0]
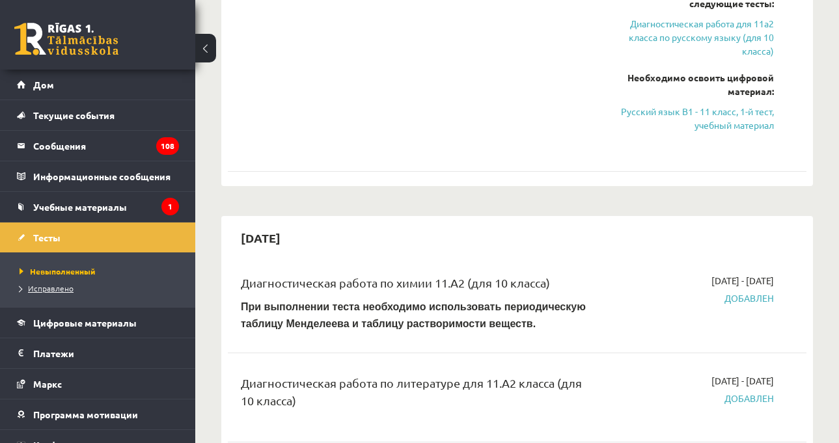
click at [73, 289] on link "Исправлено" at bounding box center [101, 288] width 163 height 12
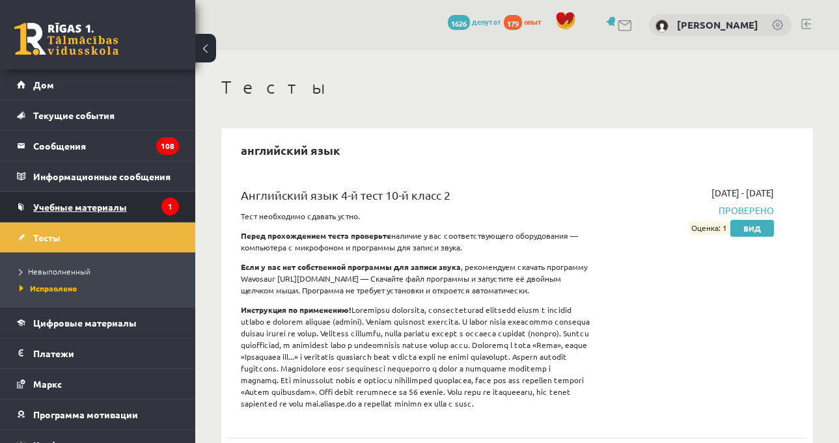
click at [92, 196] on link "Учебные материалы" at bounding box center [98, 207] width 162 height 30
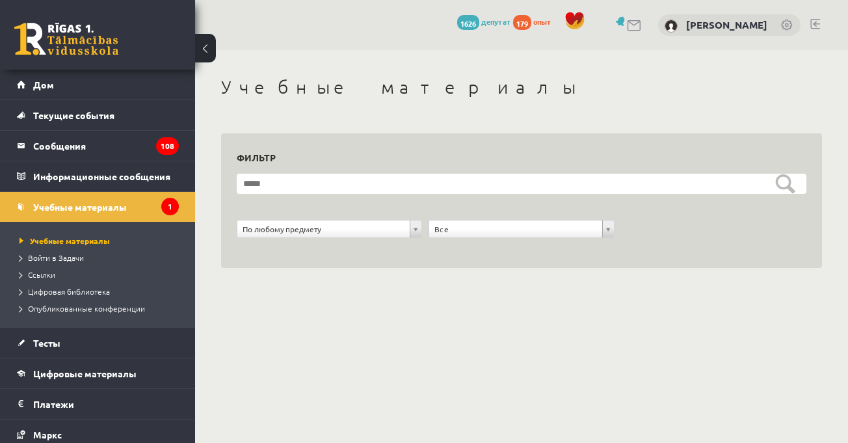
click at [272, 276] on div "**********" at bounding box center [521, 187] width 653 height 274
click at [91, 333] on link "Тесты" at bounding box center [98, 343] width 162 height 30
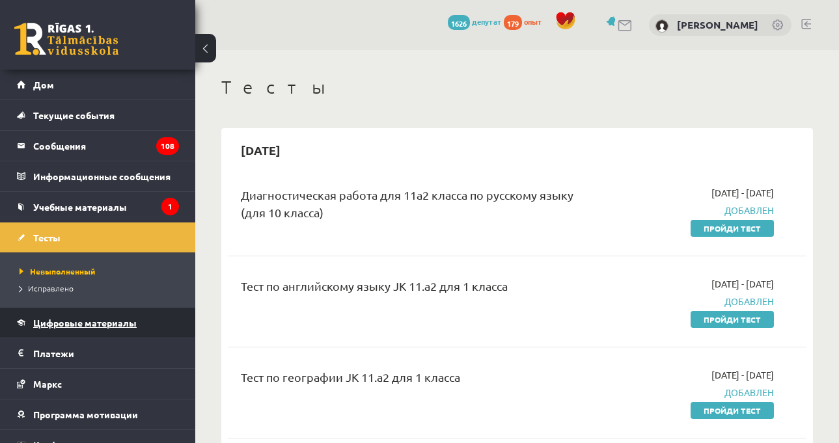
click at [113, 329] on link "Цифровые материалы" at bounding box center [98, 323] width 162 height 30
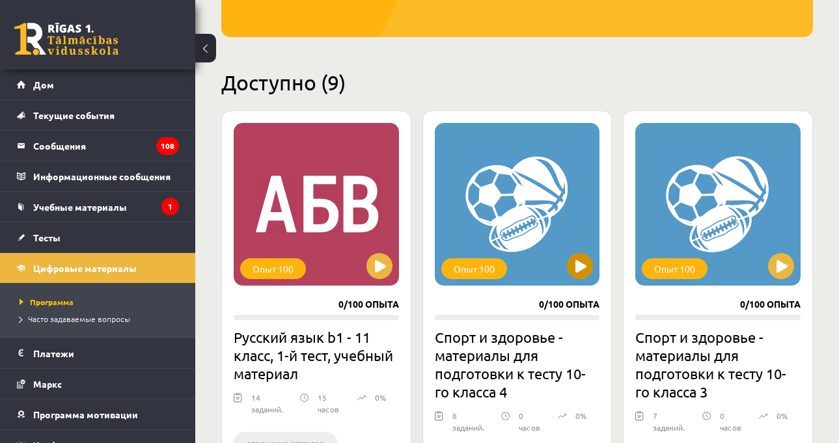
scroll to position [325, 0]
